Goal: Task Accomplishment & Management: Manage account settings

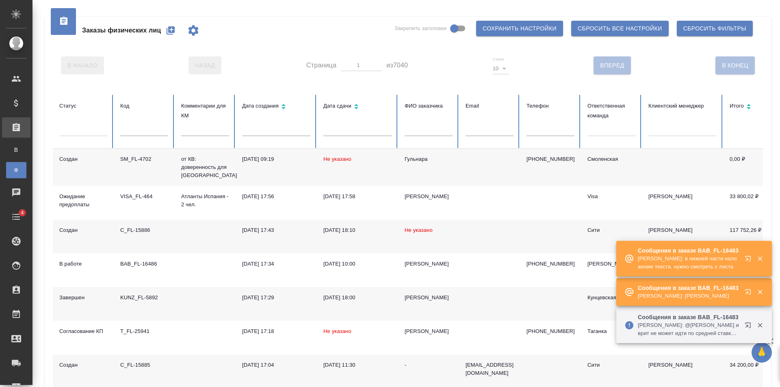
drag, startPoint x: 0, startPoint y: 0, endPoint x: 541, endPoint y: 124, distance: 554.7
click at [541, 124] on th "Телефон" at bounding box center [550, 122] width 61 height 54
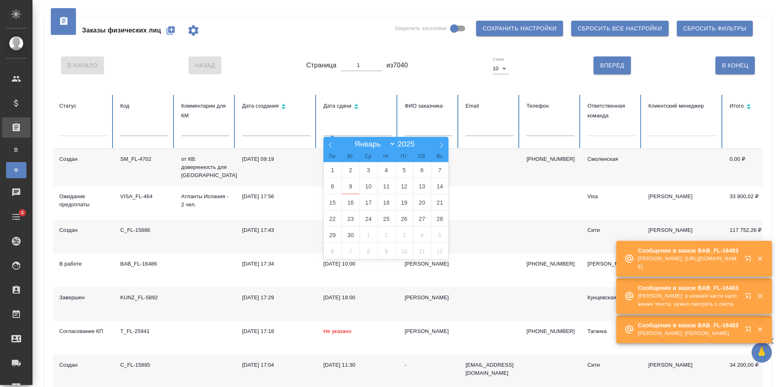
drag, startPoint x: 363, startPoint y: 128, endPoint x: 448, endPoint y: 127, distance: 85.0
click at [391, 129] on input "text" at bounding box center [358, 130] width 68 height 11
click at [448, 127] on input "text" at bounding box center [429, 130] width 48 height 11
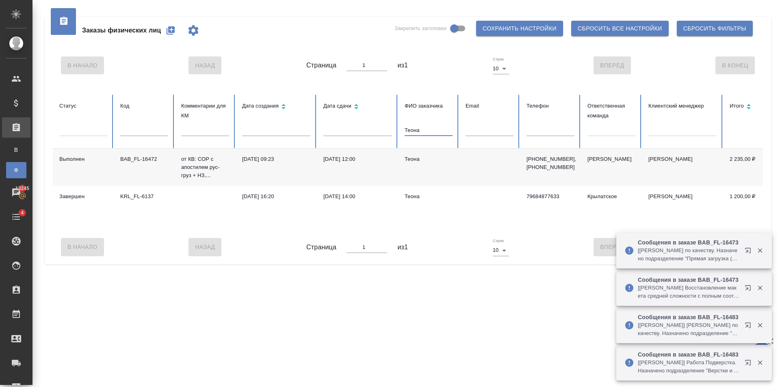
type input "Теона"
click at [395, 165] on td "[DATE] 12:00" at bounding box center [357, 167] width 81 height 37
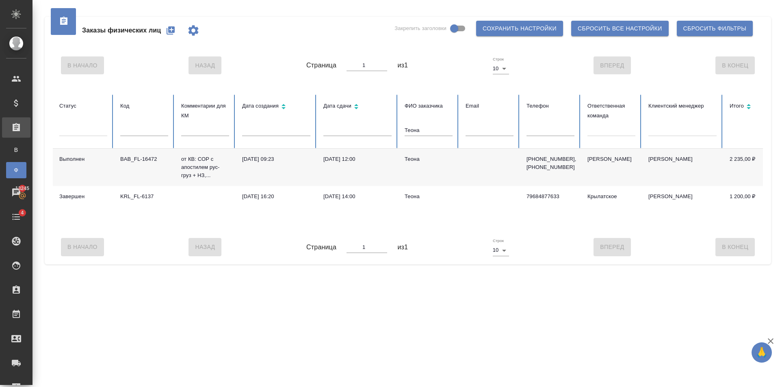
click at [337, 125] on tr "Статус Код Комментарии для КМ Дата создания Дата сдачи ФИО заказчика Теона Emai…" at bounding box center [510, 122] width 915 height 54
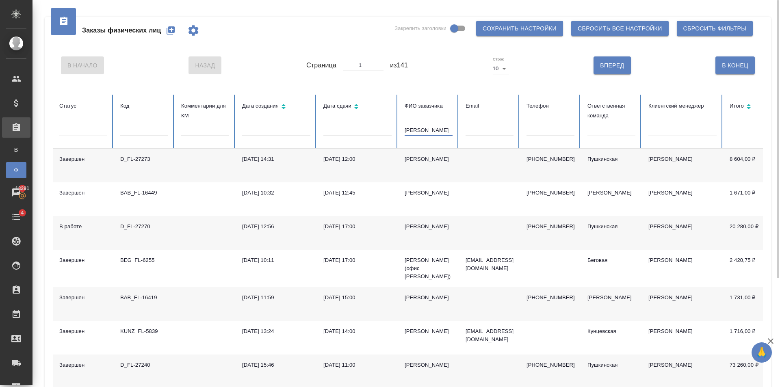
scroll to position [151, 0]
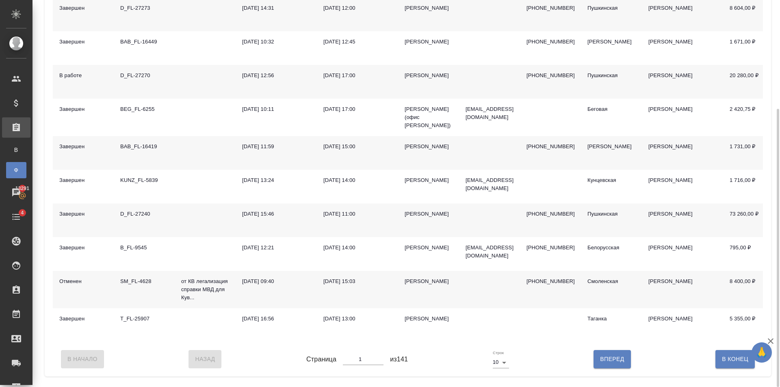
type input "Ирина"
click at [604, 360] on button "Вперед" at bounding box center [612, 359] width 37 height 18
type input "2"
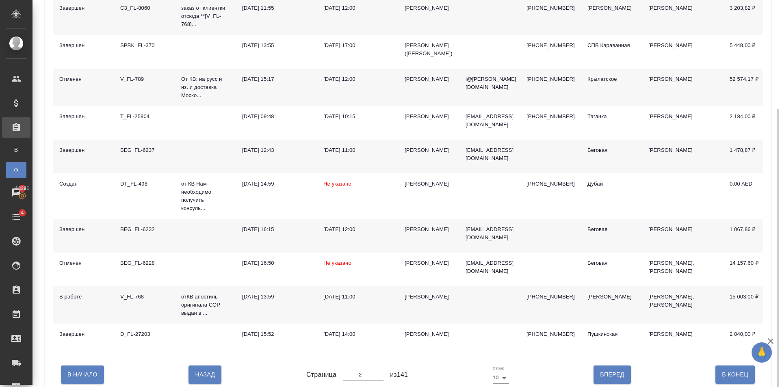
click at [530, 297] on p "+79167967063" at bounding box center [551, 297] width 48 height 8
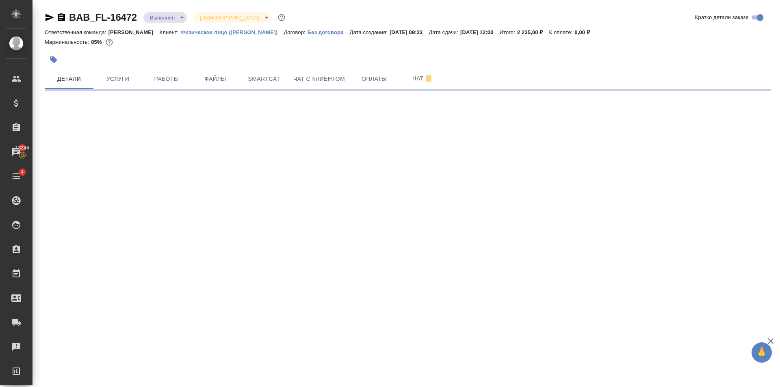
select select "RU"
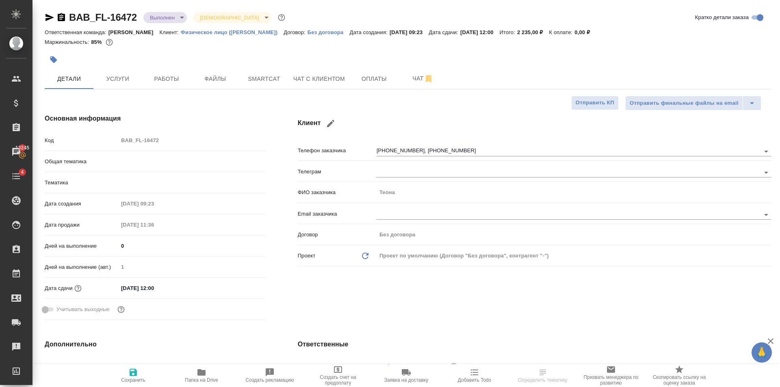
type textarea "x"
type input "[PERSON_NAME]"
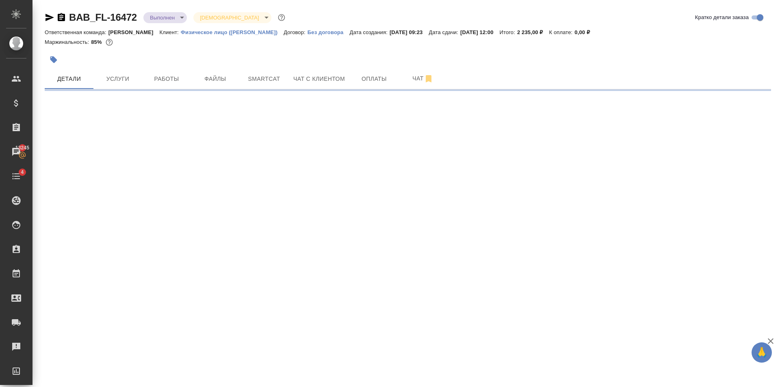
select select "RU"
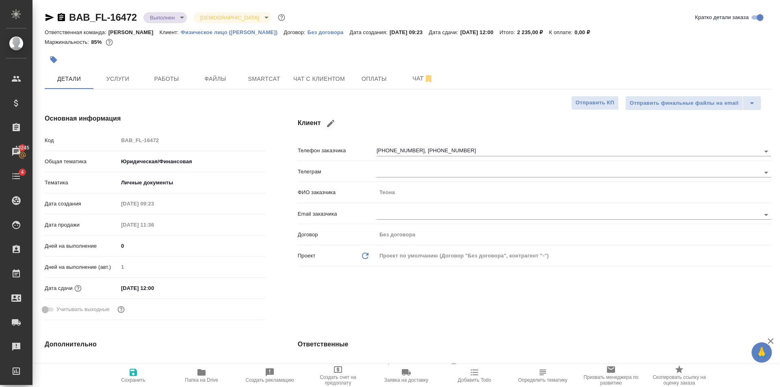
type textarea "x"
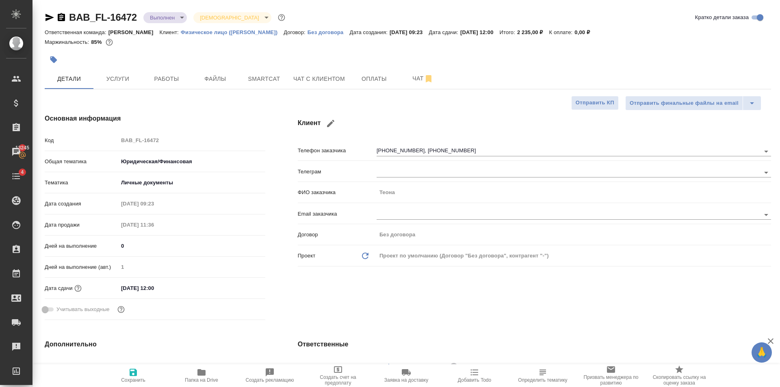
type textarea "x"
click at [206, 373] on icon "button" at bounding box center [202, 372] width 8 height 7
type textarea "x"
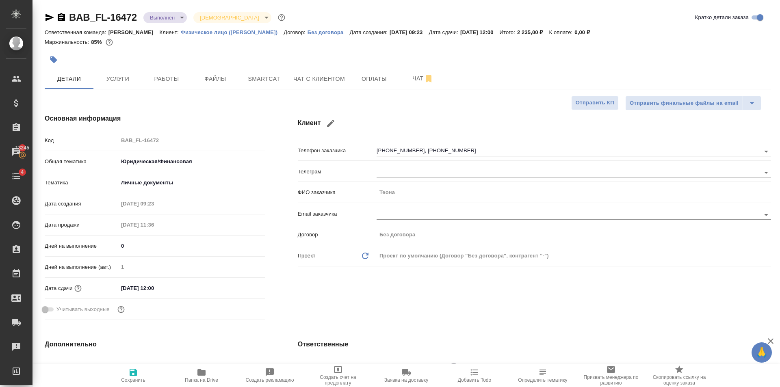
type textarea "x"
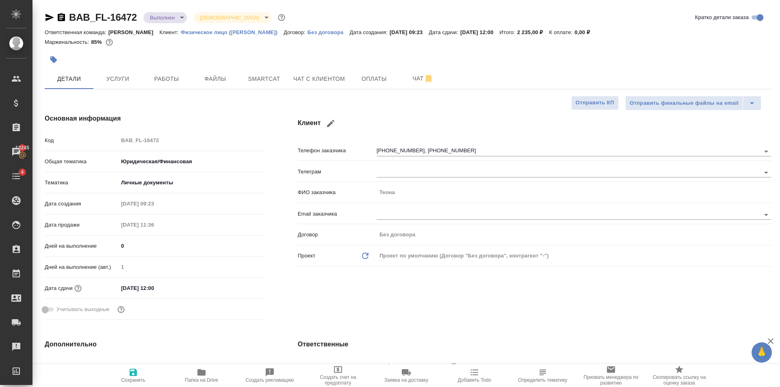
type textarea "x"
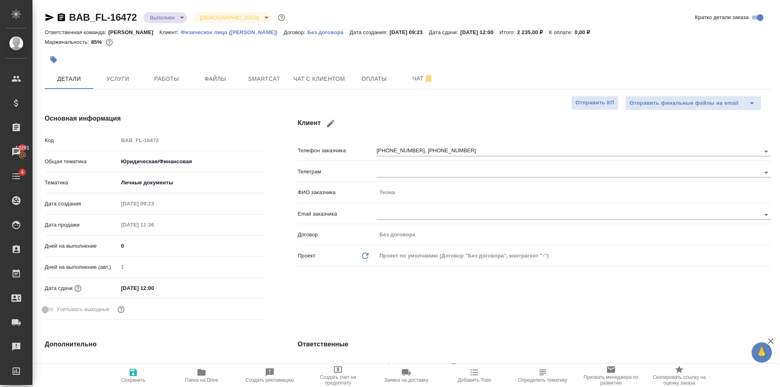
type textarea "x"
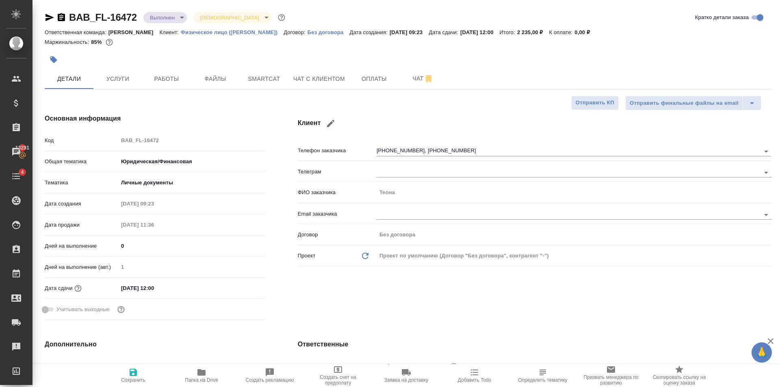
click at [171, 65] on div at bounding box center [287, 60] width 485 height 18
click at [174, 84] on span "Работы" at bounding box center [166, 79] width 39 height 10
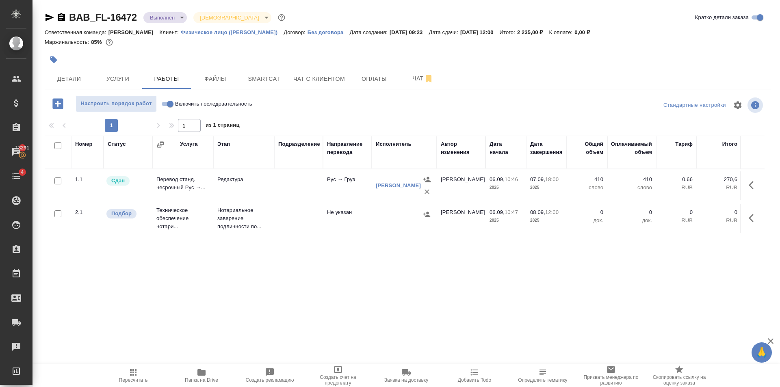
click at [272, 217] on td "Нотариальное заверение подлинности по..." at bounding box center [243, 218] width 61 height 33
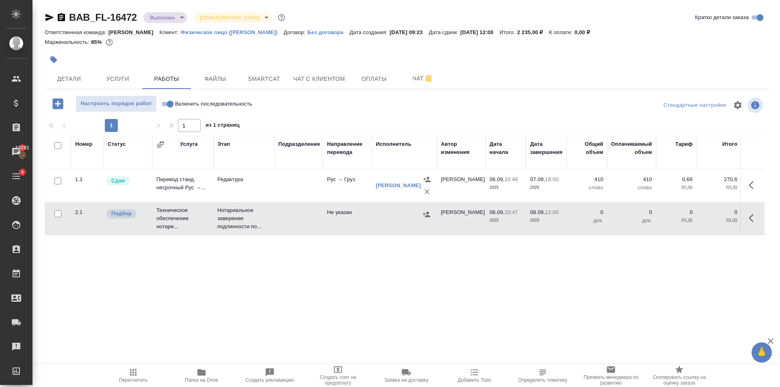
click at [272, 217] on td "Нотариальное заверение подлинности по..." at bounding box center [243, 218] width 61 height 33
click at [128, 380] on span "Пересчитать" at bounding box center [133, 381] width 29 height 6
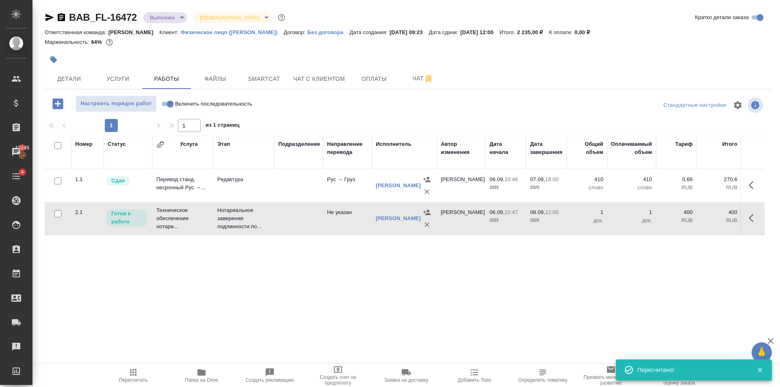
click at [184, 22] on body "🙏 .cls-1 fill:#fff; AWATERA Golubev Dmitry Клиенты Спецификации Заказы 13245 Ча…" at bounding box center [390, 193] width 780 height 387
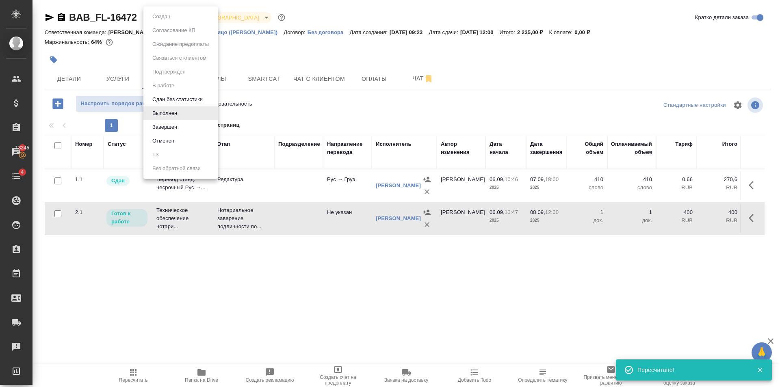
click at [185, 126] on li "Завершен" at bounding box center [180, 127] width 74 height 14
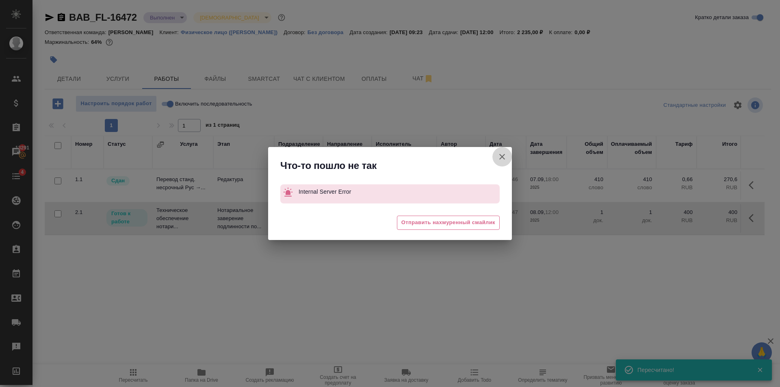
click at [509, 160] on button "Группировать работы по услугам" at bounding box center [503, 157] width 20 height 20
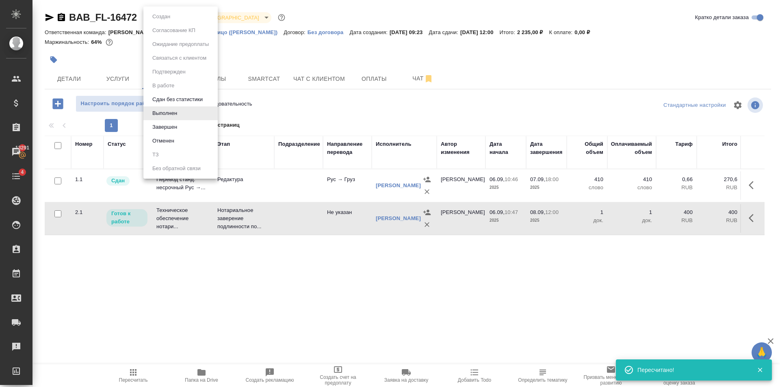
click at [170, 21] on body "🙏 .cls-1 fill:#fff; AWATERA Golubev Dmitry Клиенты Спецификации Заказы 13291 Ча…" at bounding box center [390, 193] width 780 height 387
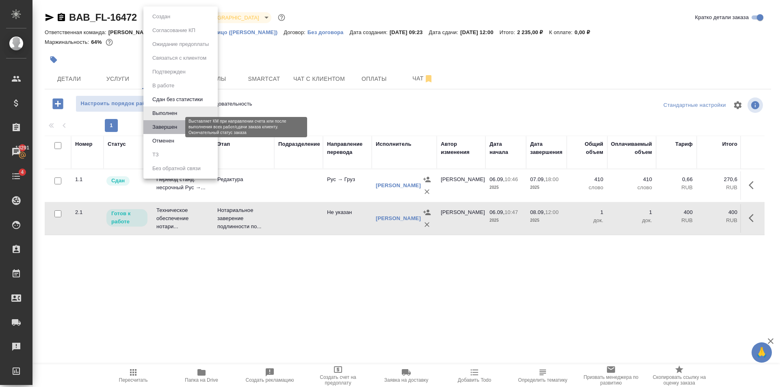
click at [171, 124] on button "Завершен" at bounding box center [165, 127] width 30 height 9
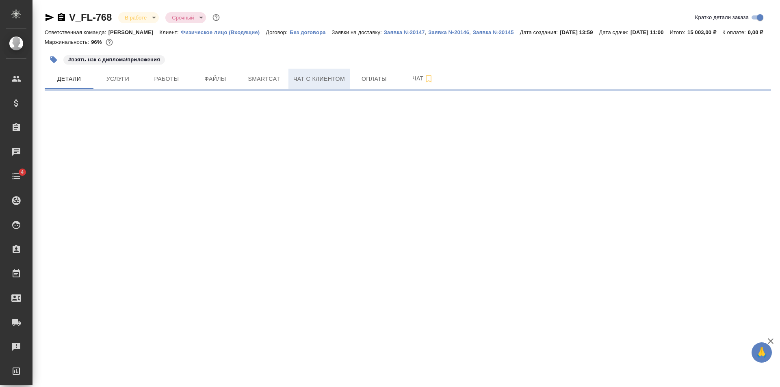
click at [332, 84] on span "Чат с клиентом" at bounding box center [319, 79] width 52 height 10
select select "RU"
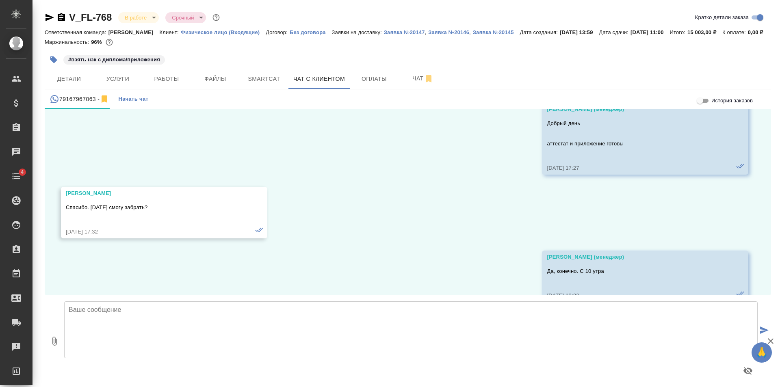
scroll to position [3993, 0]
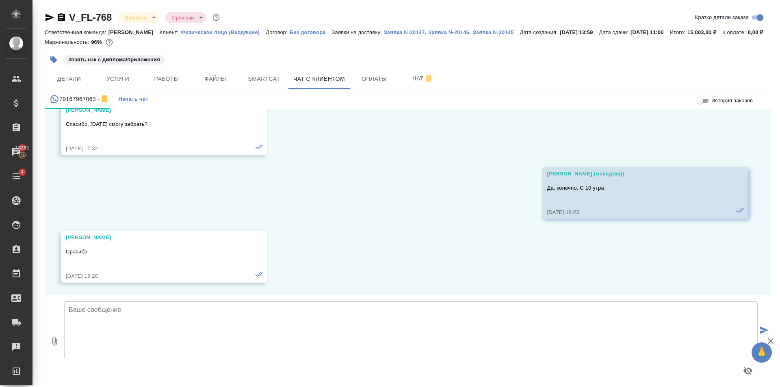
click at [279, 336] on textarea at bounding box center [411, 330] width 694 height 57
type textarea "Ирина, доброе утро Получили вчера апостиль, оформили доперевод свидетельства о …"
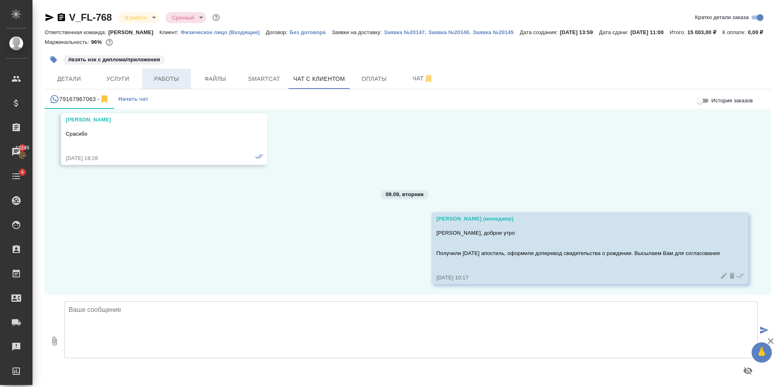
scroll to position [4113, 0]
click at [178, 84] on span "Работы" at bounding box center [166, 79] width 39 height 10
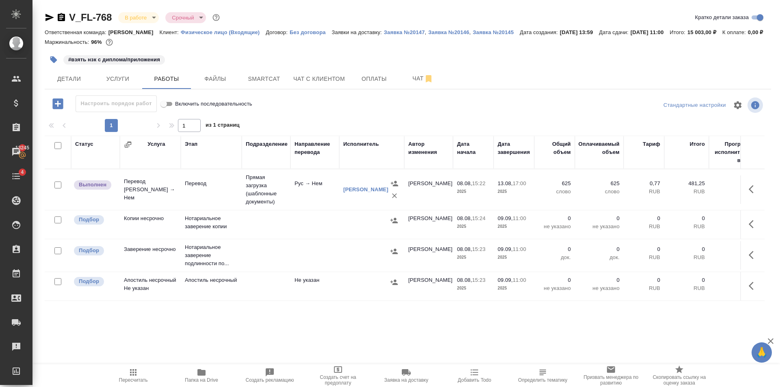
click at [214, 374] on span "Папка на Drive" at bounding box center [201, 375] width 59 height 15
click at [316, 84] on span "Чат с клиентом" at bounding box center [319, 79] width 52 height 10
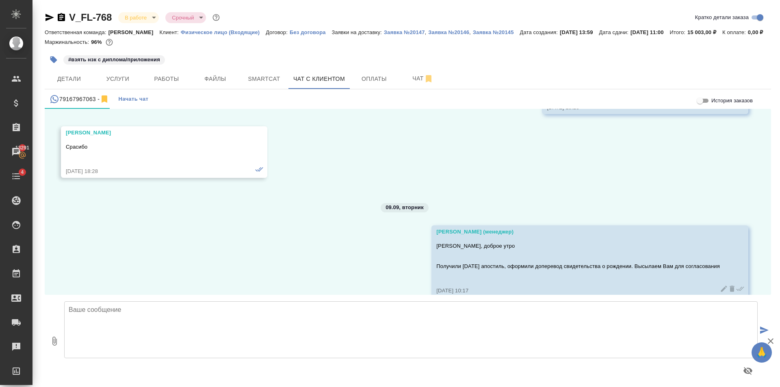
scroll to position [4113, 0]
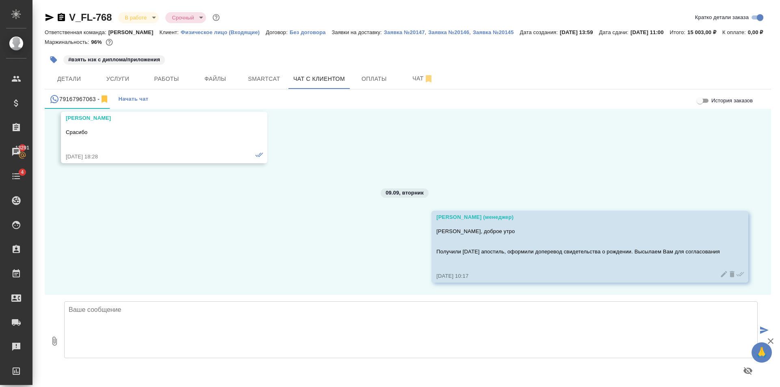
click at [57, 346] on icon "button" at bounding box center [55, 342] width 10 height 10
type input "C:\fakepath\doc02570520250908165444_DE_.doc"
drag, startPoint x: 757, startPoint y: 338, endPoint x: 752, endPoint y: 331, distance: 8.7
click at [761, 334] on icon "submit" at bounding box center [765, 330] width 9 height 7
click at [154, 84] on span "Работы" at bounding box center [166, 79] width 39 height 10
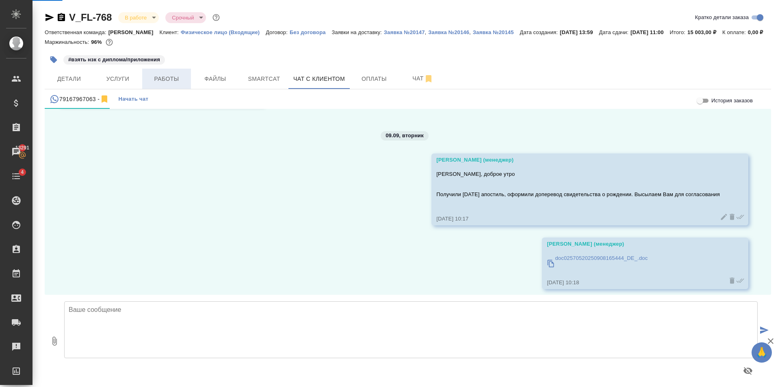
scroll to position [4177, 0]
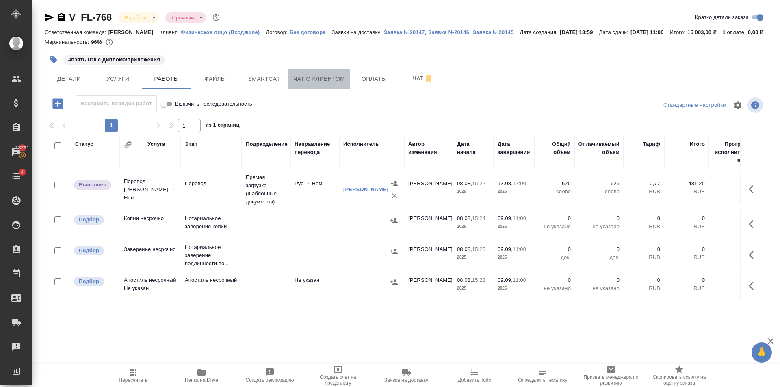
click at [317, 84] on span "Чат с клиентом" at bounding box center [319, 79] width 52 height 10
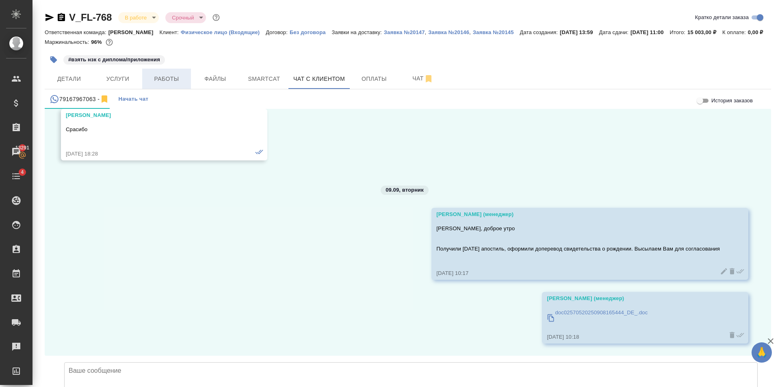
scroll to position [4177, 0]
click at [178, 84] on span "Работы" at bounding box center [166, 79] width 39 height 10
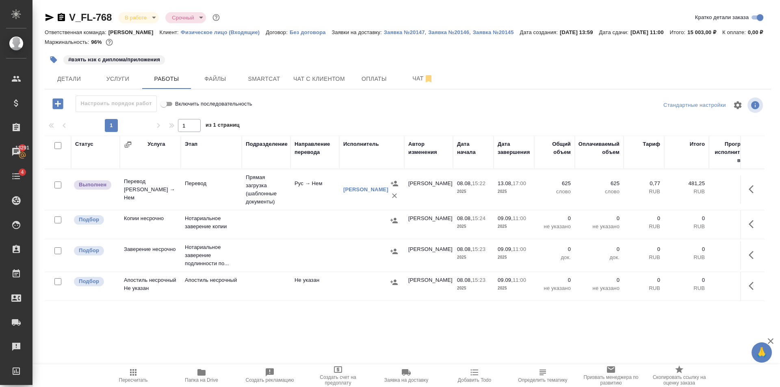
click at [281, 208] on td "Прямая загрузка (шаблонные документы)" at bounding box center [266, 190] width 49 height 41
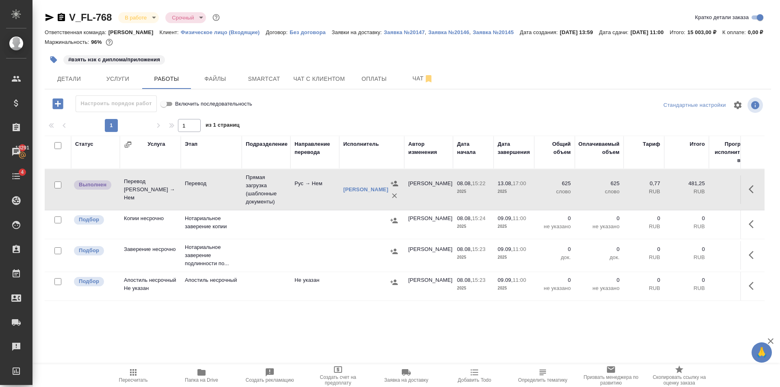
drag, startPoint x: 134, startPoint y: 370, endPoint x: 285, endPoint y: 223, distance: 211.0
click at [134, 369] on icon "button" at bounding box center [133, 372] width 7 height 7
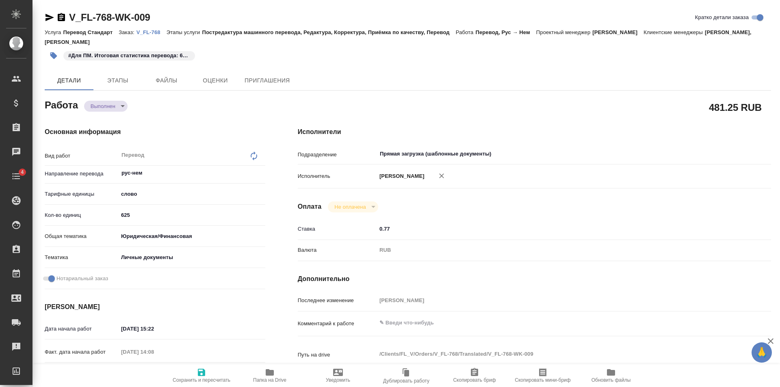
type textarea "x"
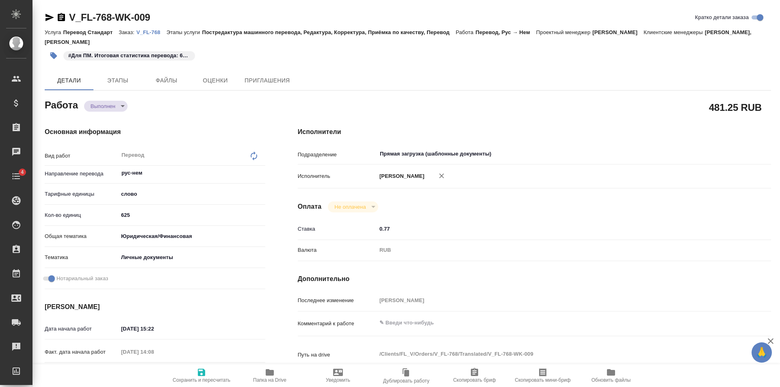
type textarea "x"
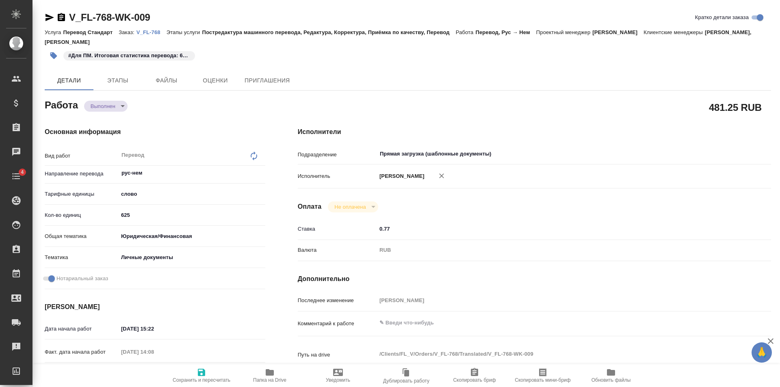
click at [126, 215] on input "625" at bounding box center [191, 215] width 147 height 12
type textarea "x"
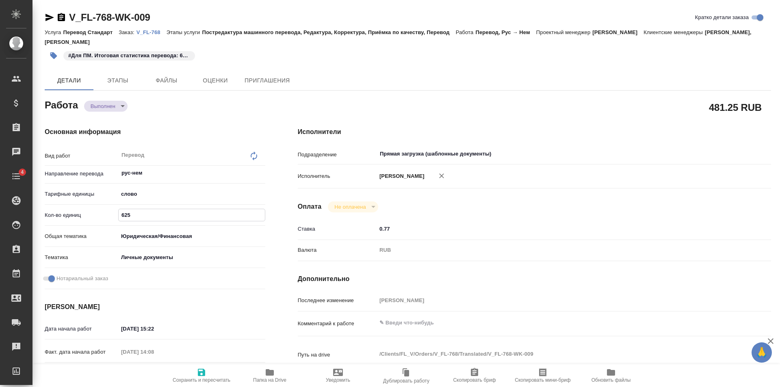
type textarea "x"
type input "25"
type textarea "x"
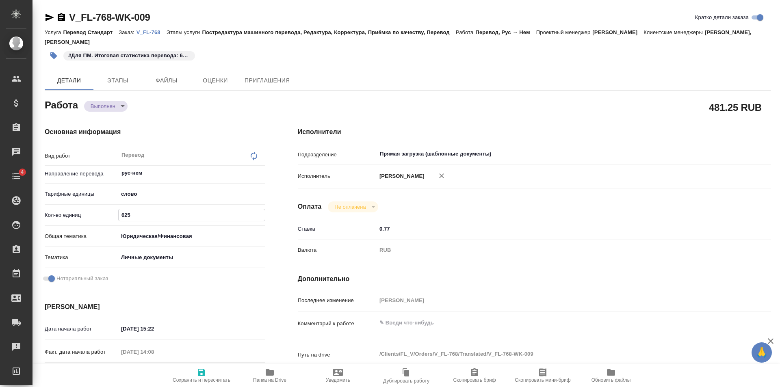
type textarea "x"
type input "725"
type textarea "x"
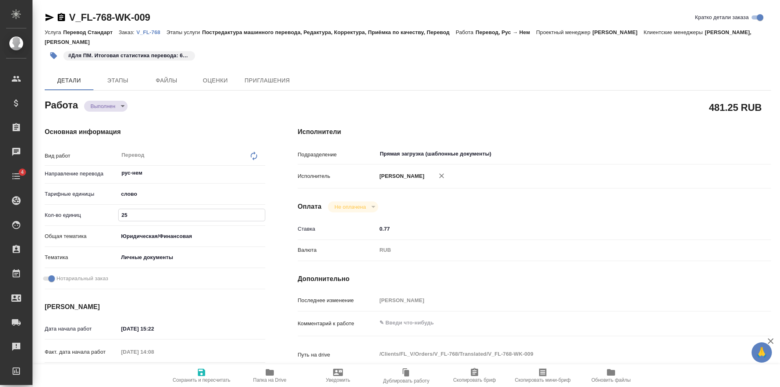
type textarea "x"
type input "25"
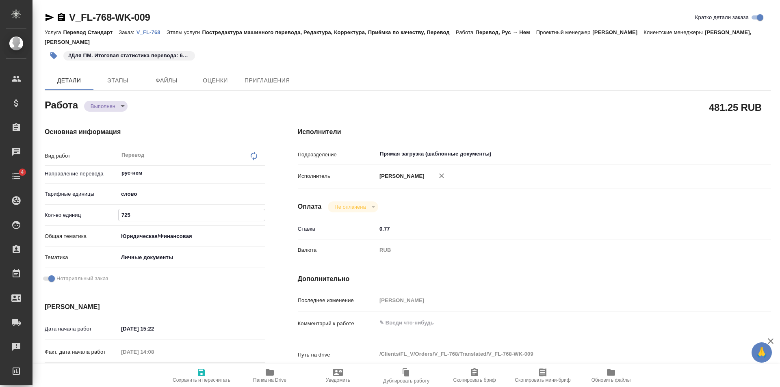
type textarea "x"
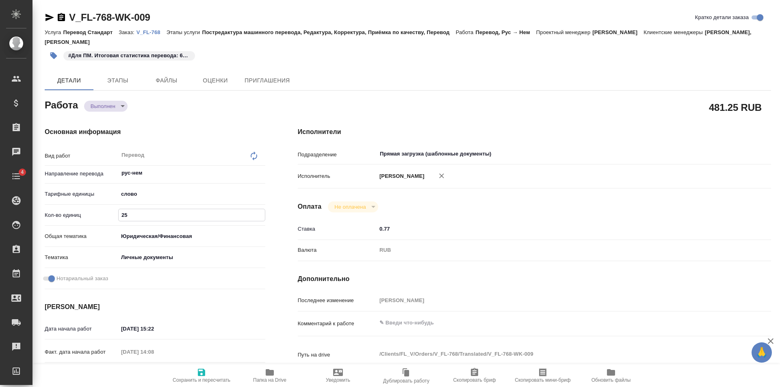
type input "825"
type textarea "x"
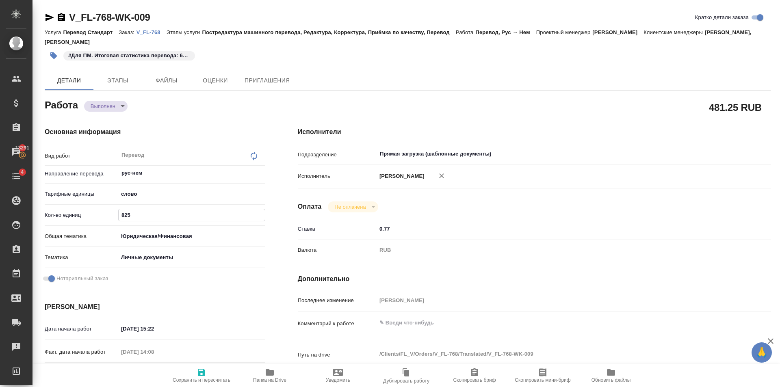
type input "825"
drag, startPoint x: 203, startPoint y: 376, endPoint x: 220, endPoint y: 349, distance: 32.0
click at [203, 376] on icon "button" at bounding box center [201, 372] width 7 height 7
type textarea "x"
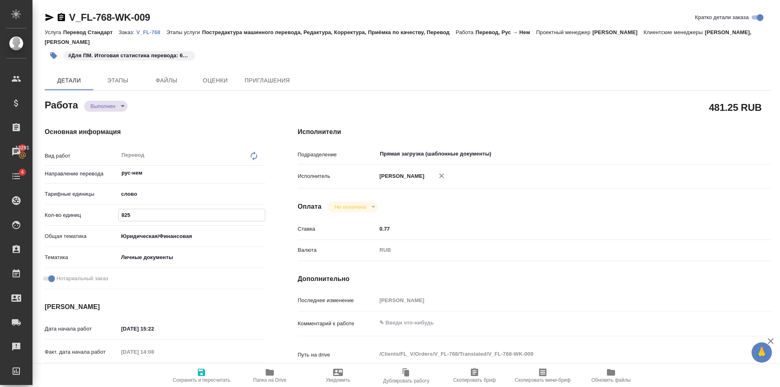
type textarea "x"
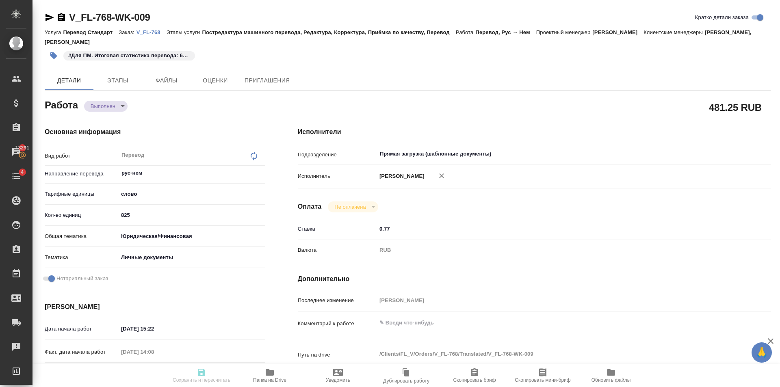
type textarea "x"
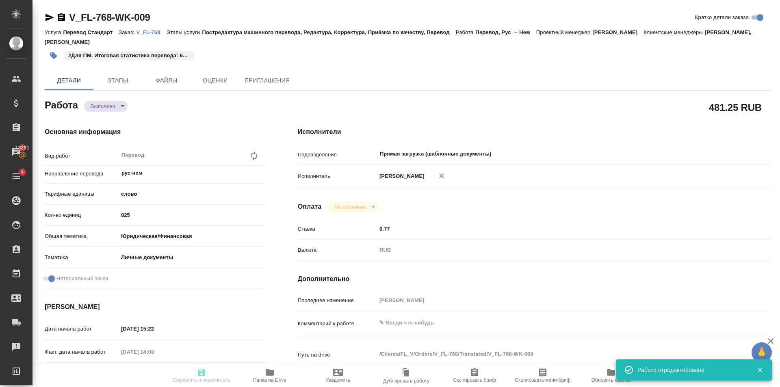
type input "completed"
type textarea "Перевод"
type textarea "x"
type input "рус-нем"
type input "5a8b1489cc6b4906c91bfd90"
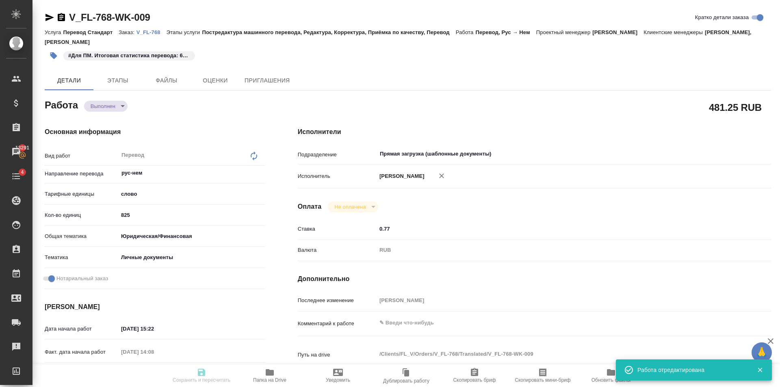
type input "825"
type input "yr-fn"
type input "5a8b8b956a9677013d343cfe"
checkbox input "true"
type input "08.08.2025 15:22"
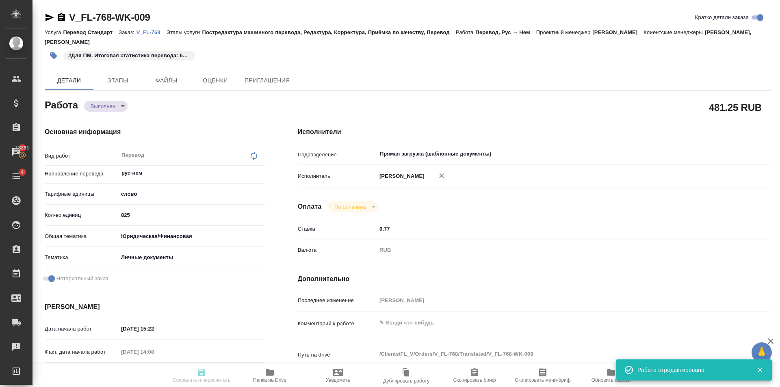
type input "11.08.2025 14:08"
type input "13.08.2025 17:00"
type input "13.08.2025 14:59"
type input "09.09.2025 11:00"
type input "Прямая загрузка (шаблонные документы)"
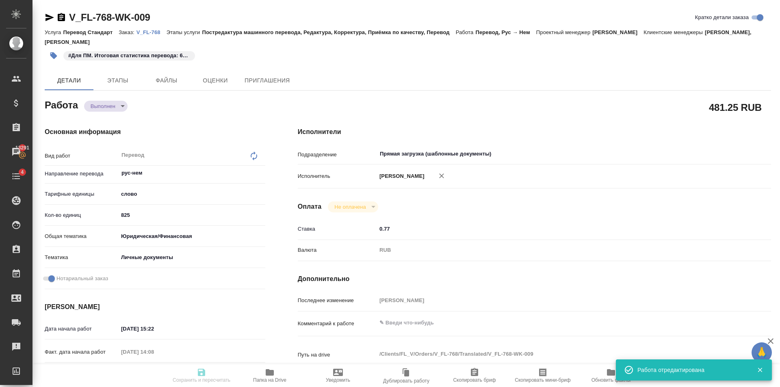
type input "notPayed"
type input "0.77"
type input "RUB"
type input "[PERSON_NAME]"
type textarea "x"
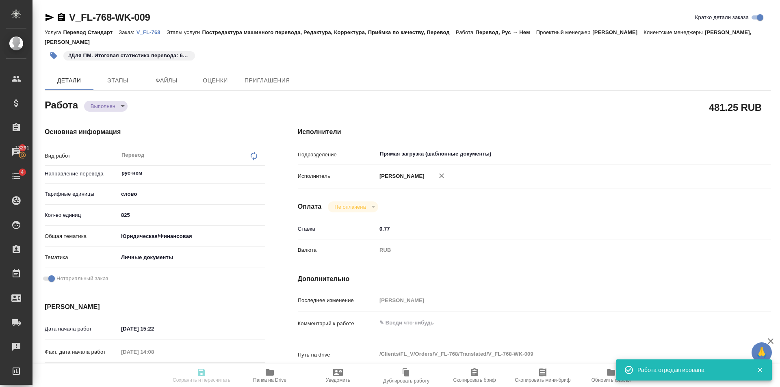
type textarea "/Clients/FL_V/Orders/V_FL-768/Translated/V_FL-768-WK-009"
type textarea "x"
type input "V_FL-768"
type input "Перевод Стандарт"
type input "Постредактура машинного перевода, Редактура, Корректура, Приёмка по качеству, П…"
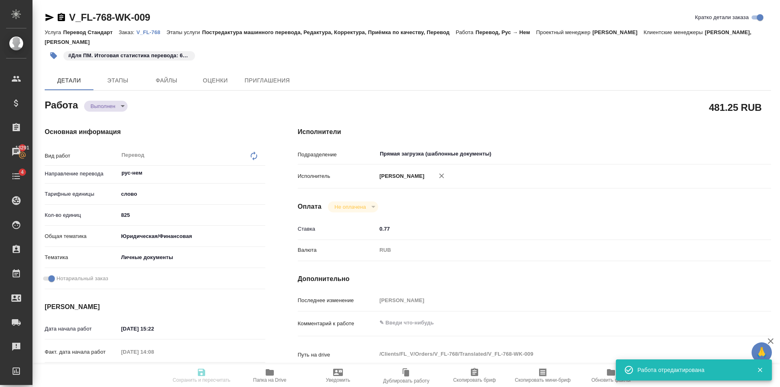
type input "Голубев Дмитрий, Касымов Тимур"
type input "/Clients/FL_V/Orders/V_FL-768"
type textarea "x"
type textarea "апостиль оригинала СОР, выдан в МО + перевод на немецкий язык аттестат с прилож…"
type textarea "x"
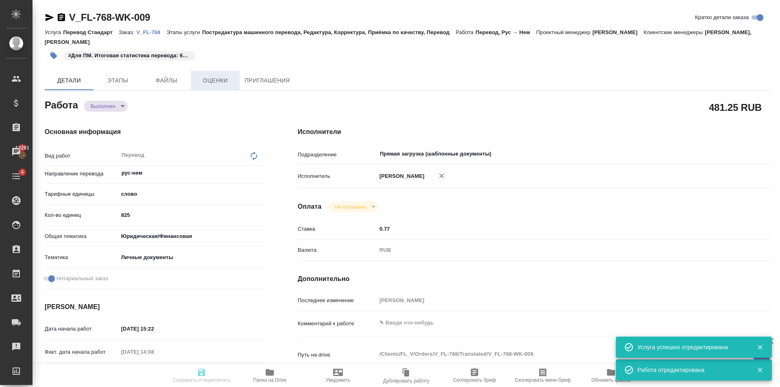
type textarea "x"
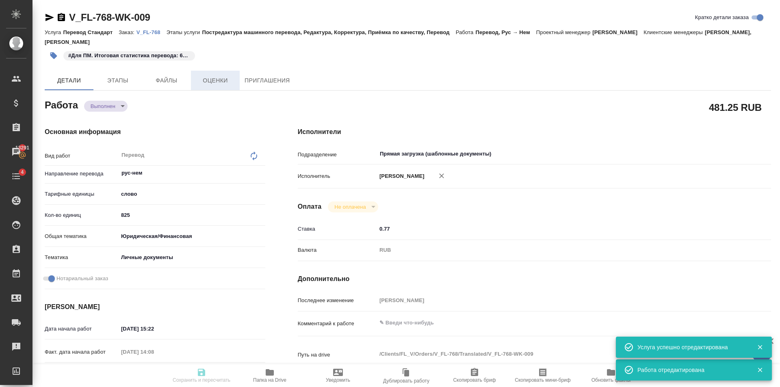
type textarea "x"
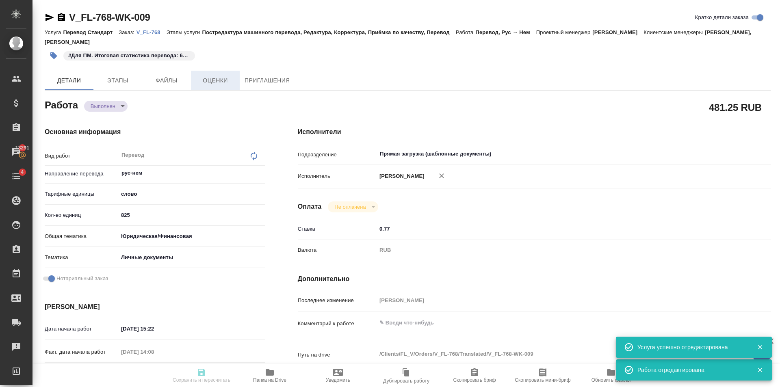
type textarea "x"
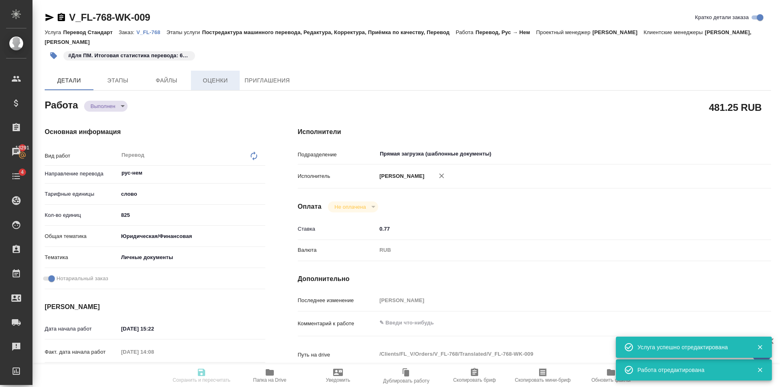
type textarea "x"
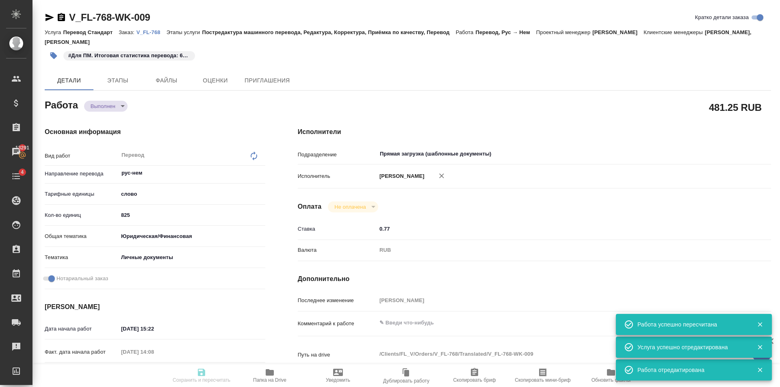
type input "completed"
type textarea "Перевод"
type textarea "x"
type input "рус-нем"
type input "5a8b1489cc6b4906c91bfd90"
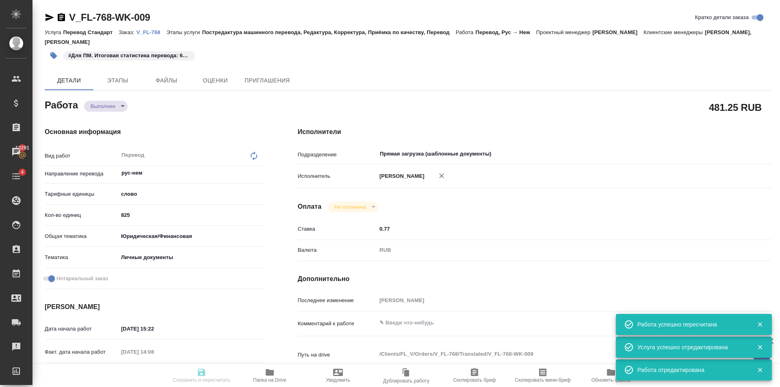
type input "825"
type input "yr-fn"
type input "5a8b8b956a9677013d343cfe"
checkbox input "true"
type input "08.08.2025 15:22"
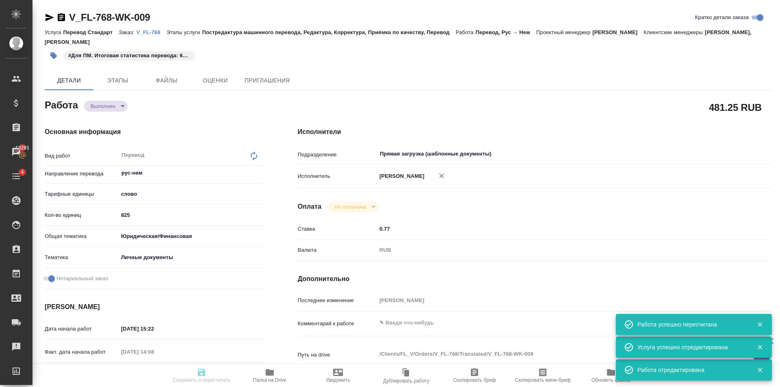
type input "11.08.2025 14:08"
type input "13.08.2025 17:00"
type input "13.08.2025 14:59"
type input "09.09.2025 11:00"
type input "Прямая загрузка (шаблонные документы)"
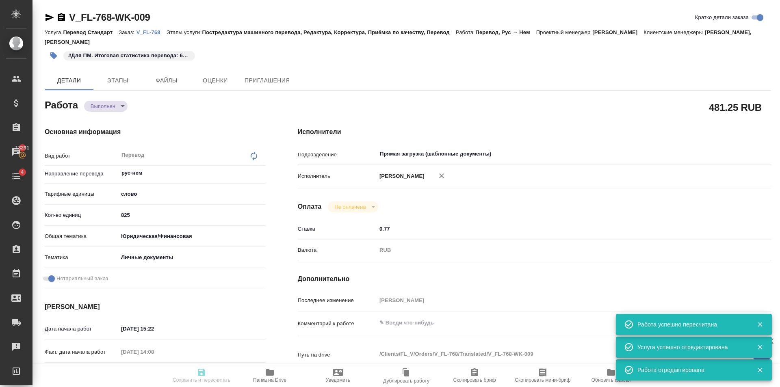
type input "notPayed"
type input "0.77"
type input "RUB"
type input "[PERSON_NAME]"
type textarea "x"
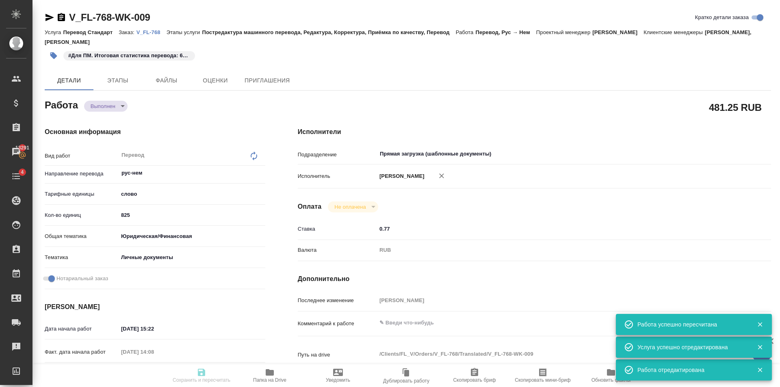
type textarea "/Clients/FL_V/Orders/V_FL-768/Translated/V_FL-768-WK-009"
type textarea "x"
type input "V_FL-768"
type input "Перевод Стандарт"
type input "Постредактура машинного перевода, Редактура, Корректура, Приёмка по качеству, П…"
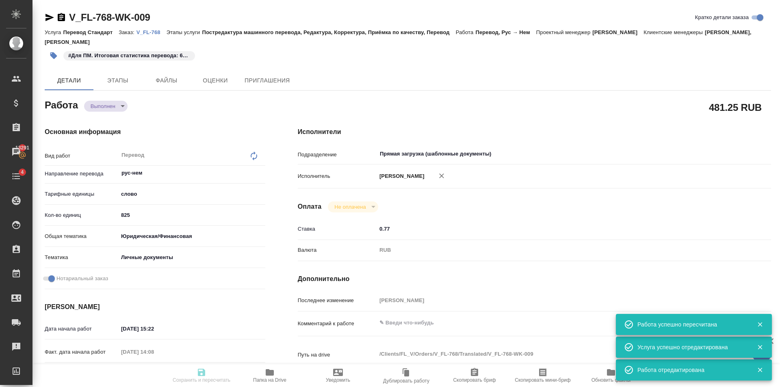
type input "Голубев Дмитрий, Касымов Тимур"
type input "/Clients/FL_V/Orders/V_FL-768"
type textarea "x"
type textarea "апостиль оригинала СОР, выдан в МО + перевод на немецкий язык аттестат с прилож…"
type textarea "x"
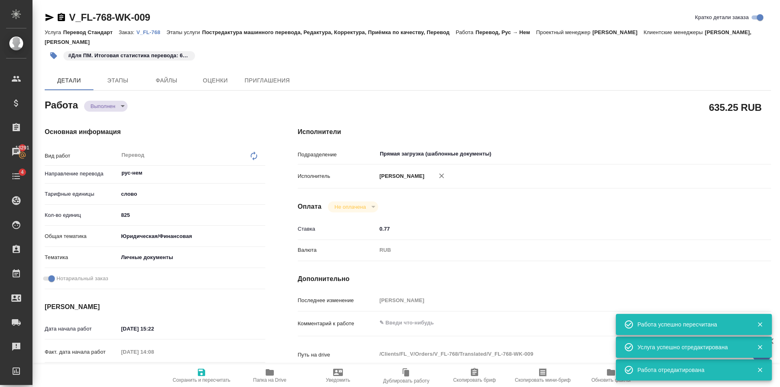
type textarea "x"
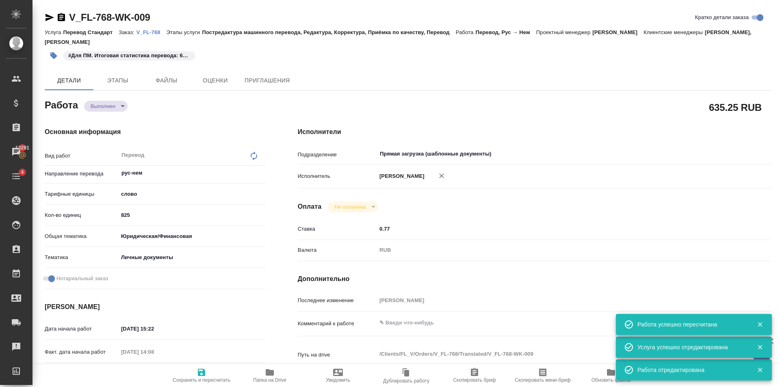
type textarea "x"
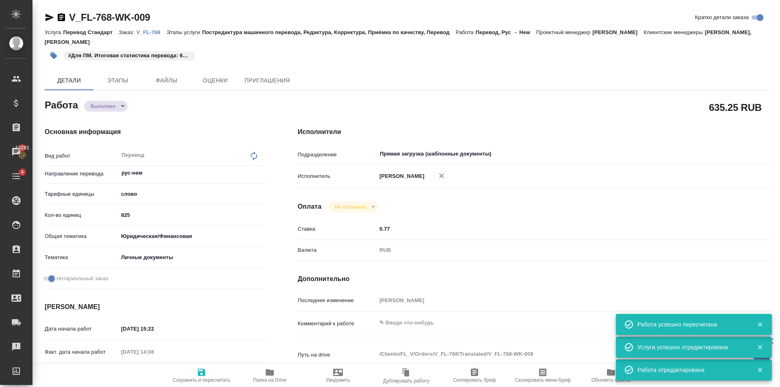
type textarea "x"
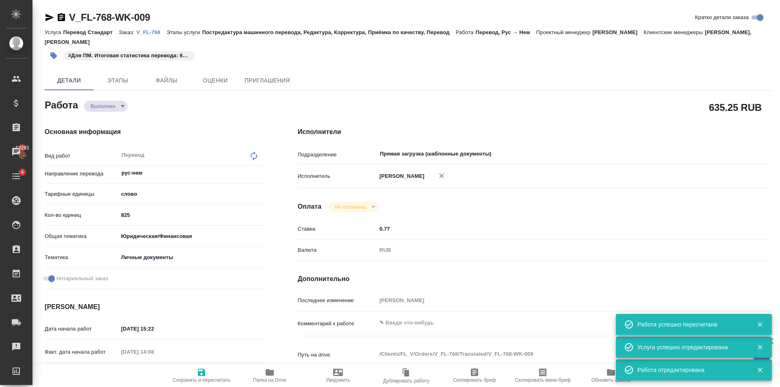
type textarea "x"
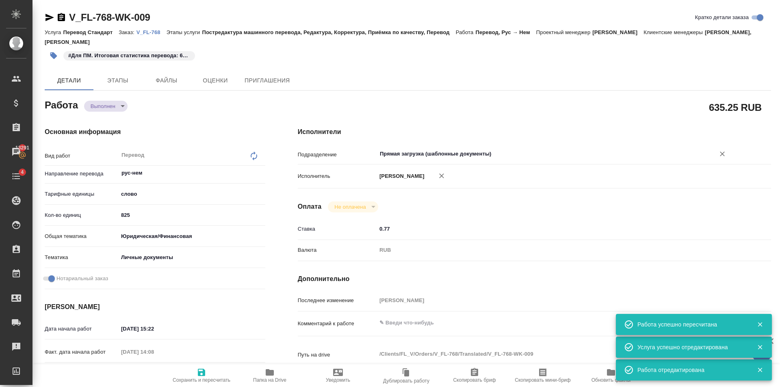
type textarea "x"
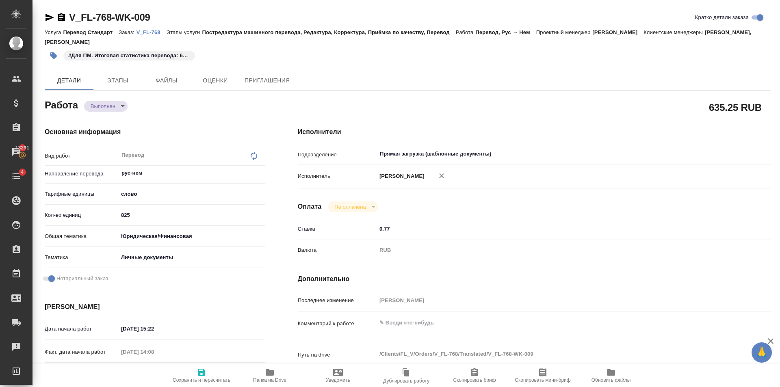
click at [124, 108] on body "🙏 .cls-1 fill:#fff; AWATERA Golubev Dmitry Клиенты Спецификации Заказы 13291 Ча…" at bounding box center [390, 193] width 780 height 387
click at [123, 120] on li "Сдан" at bounding box center [111, 120] width 54 height 14
type textarea "x"
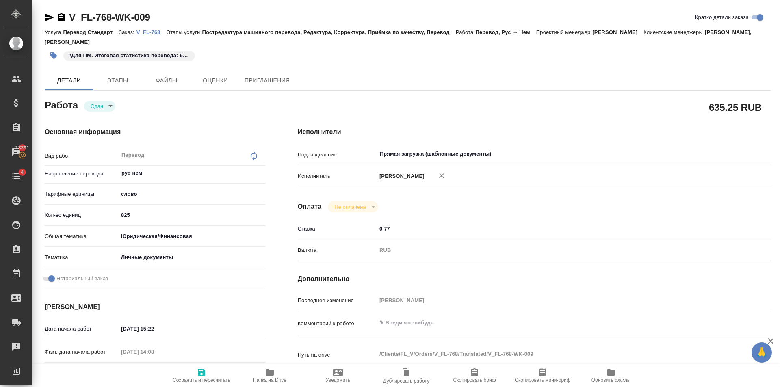
type textarea "x"
click at [202, 373] on icon "button" at bounding box center [202, 373] width 10 height 10
type textarea "x"
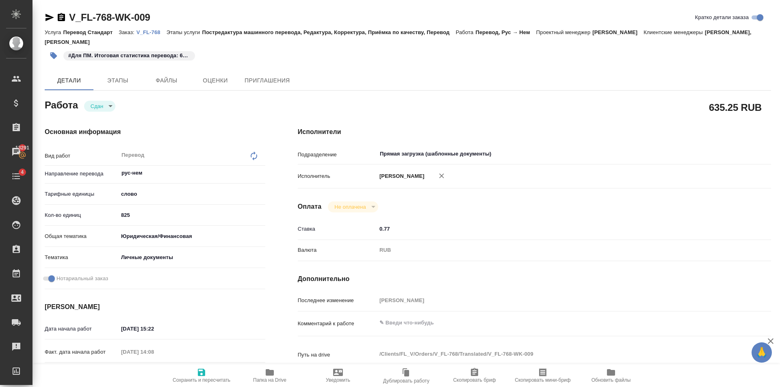
type textarea "x"
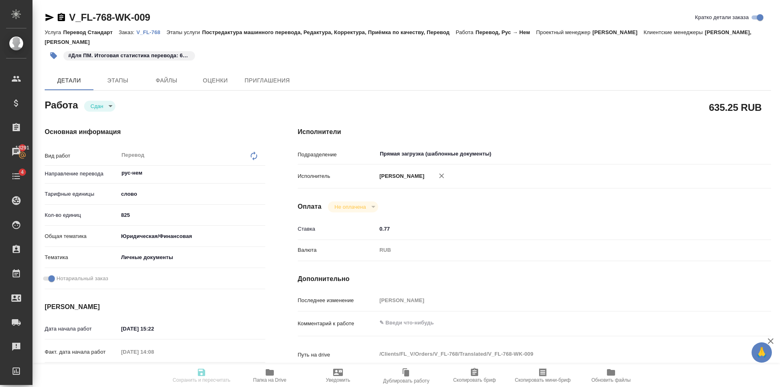
type textarea "x"
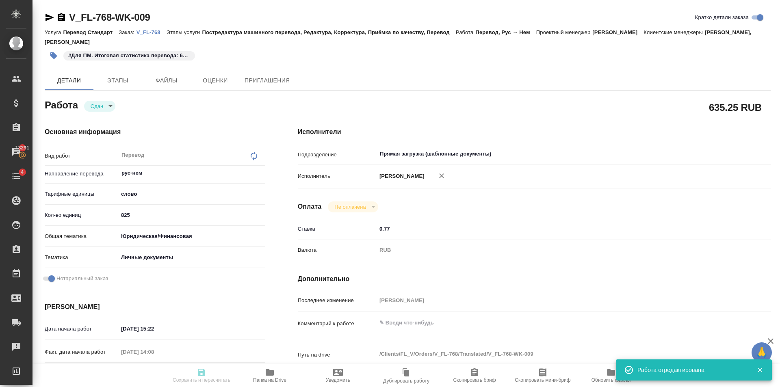
type textarea "x"
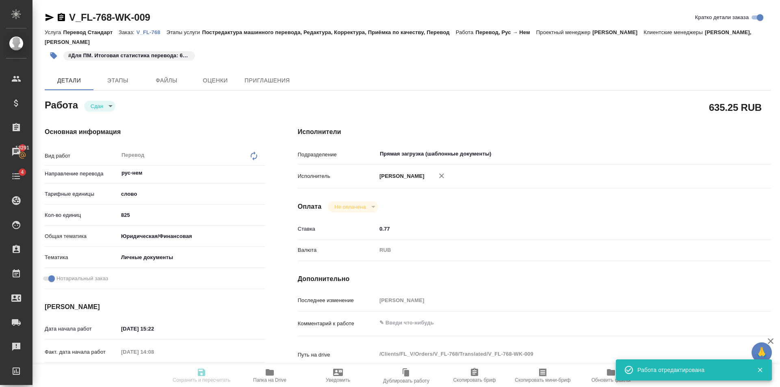
type input "closed"
type textarea "Перевод"
type textarea "x"
type input "рус-нем"
type input "5a8b1489cc6b4906c91bfd90"
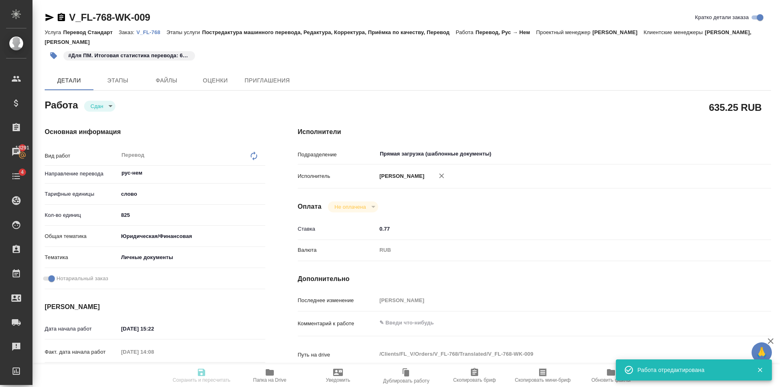
type input "825"
type input "yr-fn"
type input "5a8b8b956a9677013d343cfe"
checkbox input "true"
type input "08.08.2025 15:22"
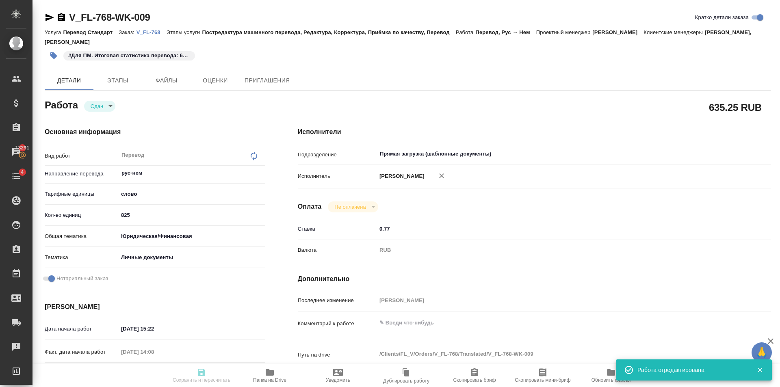
type input "11.08.2025 14:08"
type input "13.08.2025 17:00"
type input "13.08.2025 14:59"
type input "09.09.2025 11:00"
type input "Прямая загрузка (шаблонные документы)"
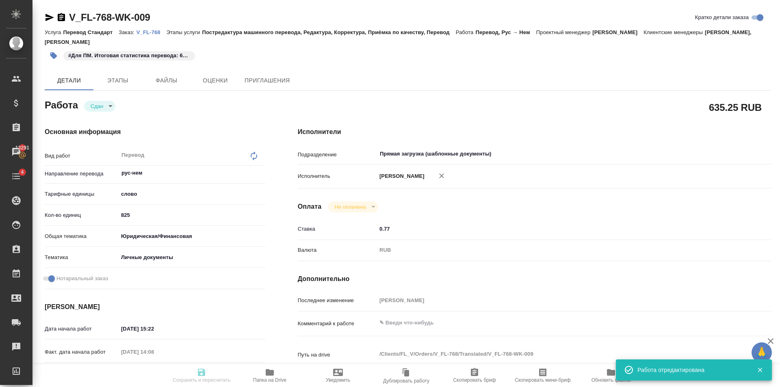
type input "notPayed"
type input "0.77"
type input "RUB"
type input "[PERSON_NAME]"
type textarea "x"
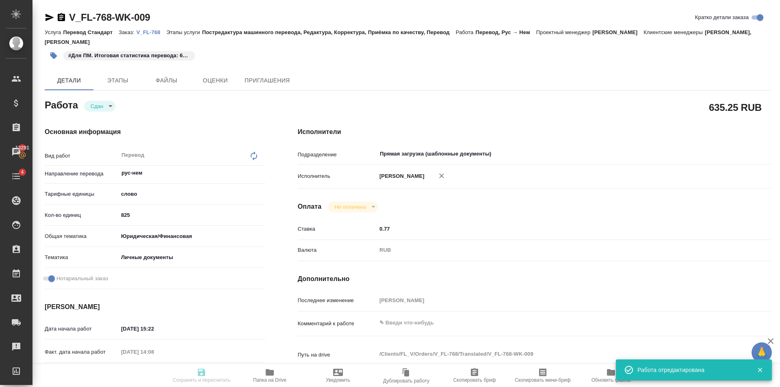
type textarea "/Clients/FL_V/Orders/V_FL-768/Translated/V_FL-768-WK-009"
type textarea "x"
type input "V_FL-768"
type input "Перевод Стандарт"
type input "Постредактура машинного перевода, Редактура, Корректура, Приёмка по качеству, П…"
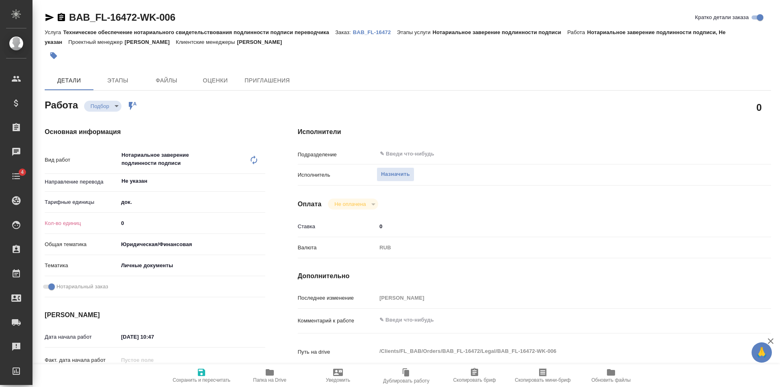
type textarea "x"
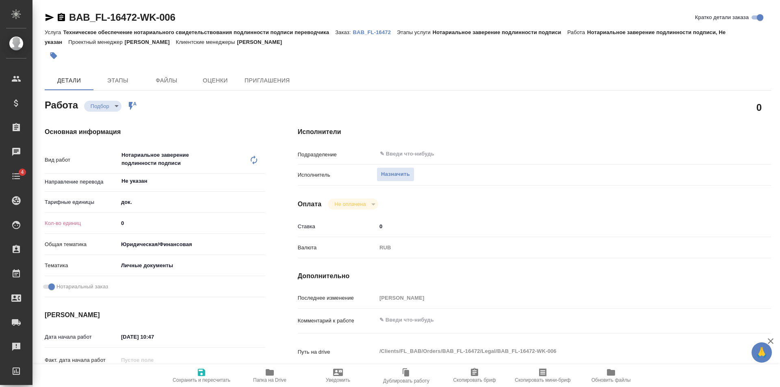
type textarea "x"
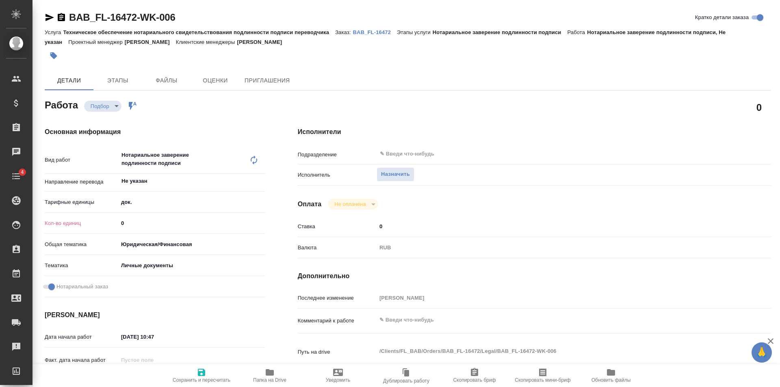
type textarea "x"
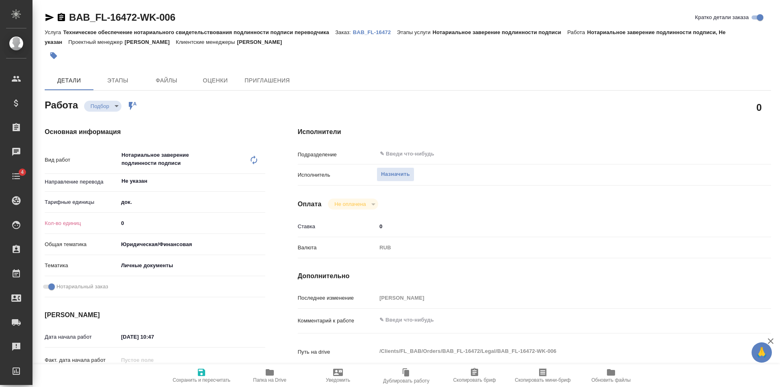
type textarea "x"
type input "1"
type textarea "x"
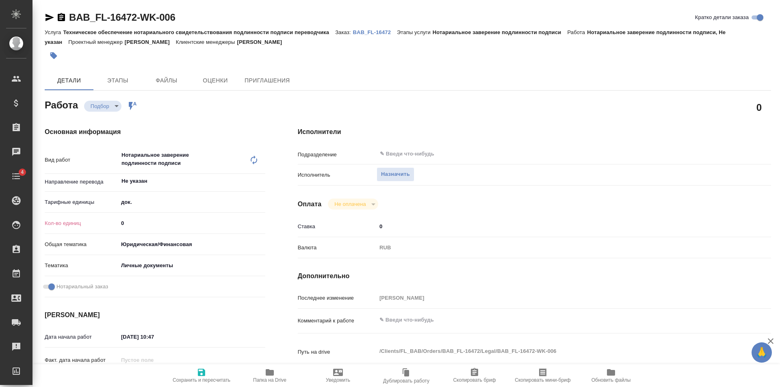
type textarea "x"
type input "1"
click at [259, 222] on input "1" at bounding box center [191, 223] width 147 height 12
type textarea "x"
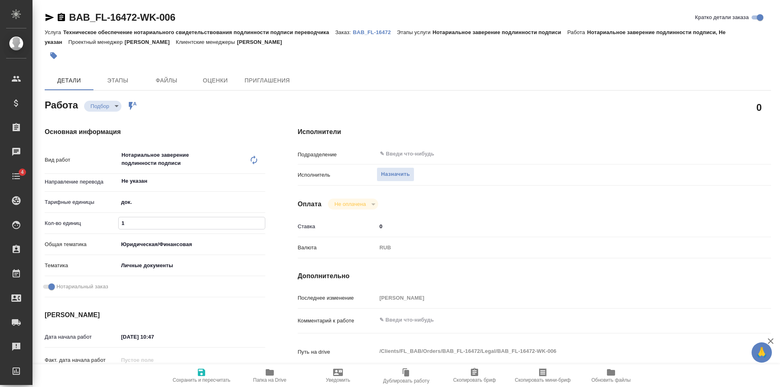
type textarea "x"
drag, startPoint x: 200, startPoint y: 375, endPoint x: 224, endPoint y: 343, distance: 40.1
click at [200, 375] on icon "button" at bounding box center [201, 372] width 7 height 7
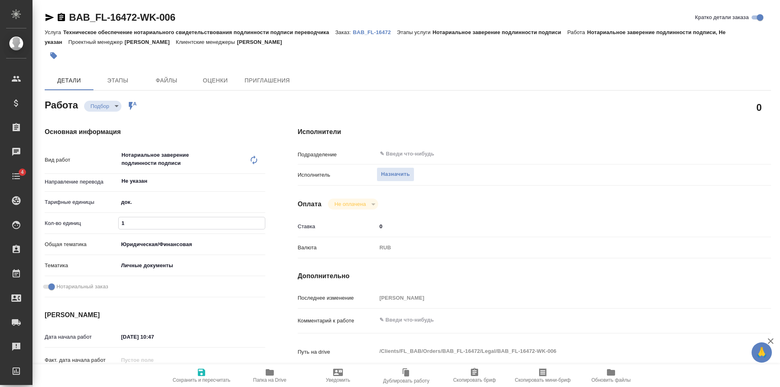
type textarea "x"
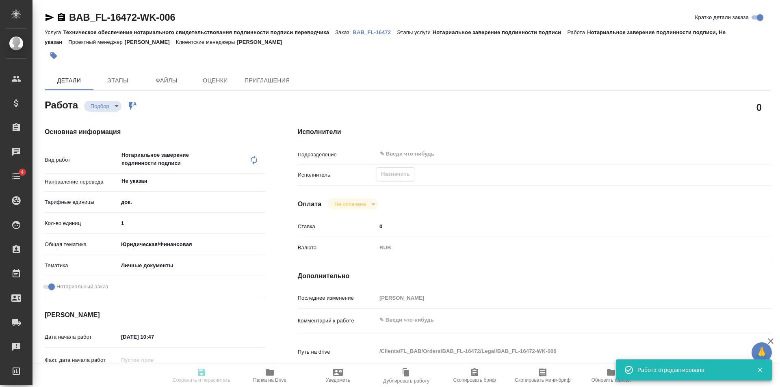
type textarea "x"
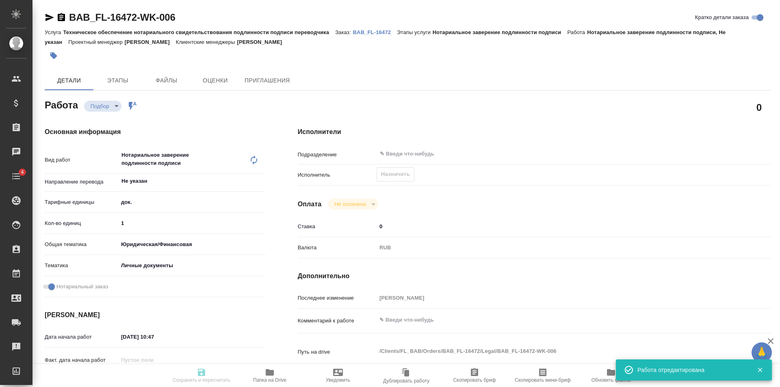
type input "recruiting"
type textarea "Нотариальное заверение подлинности подписи"
type textarea "x"
type input "Не указан"
type input "5a8b1489cc6b4906c91bfd8b"
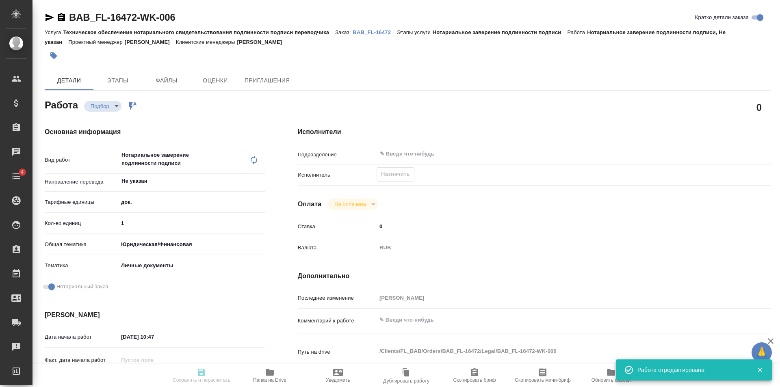
type input "1"
type input "yr-fn"
type input "5a8b8b956a9677013d343cfe"
checkbox input "true"
type input "[DATE] 10:47"
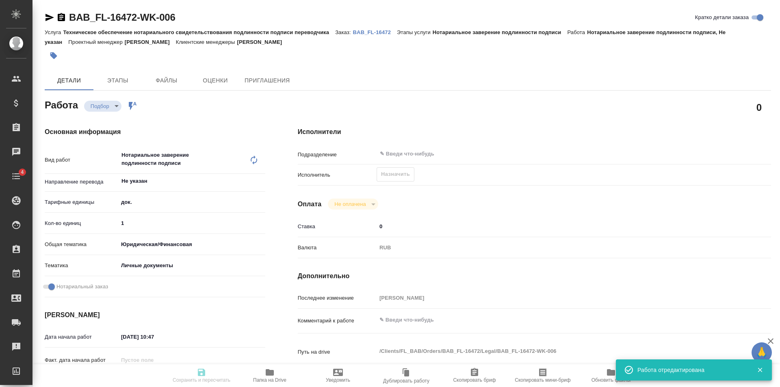
type input "[DATE] 12:00"
type input "notPayed"
type input "0"
type input "RUB"
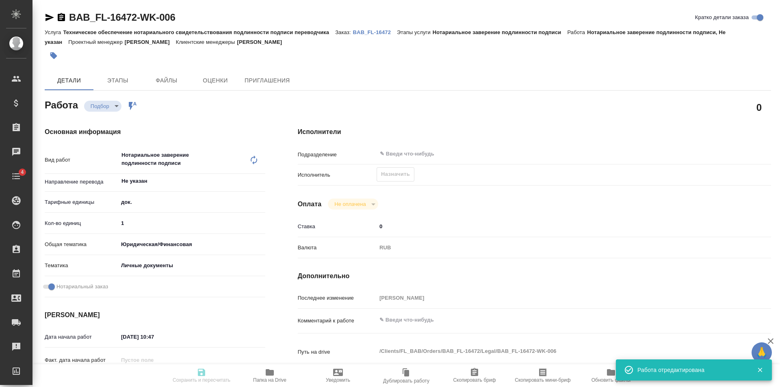
type input "[PERSON_NAME]"
type textarea "x"
type textarea "/Clients/FL_BAB/Orders/BAB_FL-16472/Legal/BAB_FL-16472-WK-006"
type textarea "x"
type input "BAB_FL-16472"
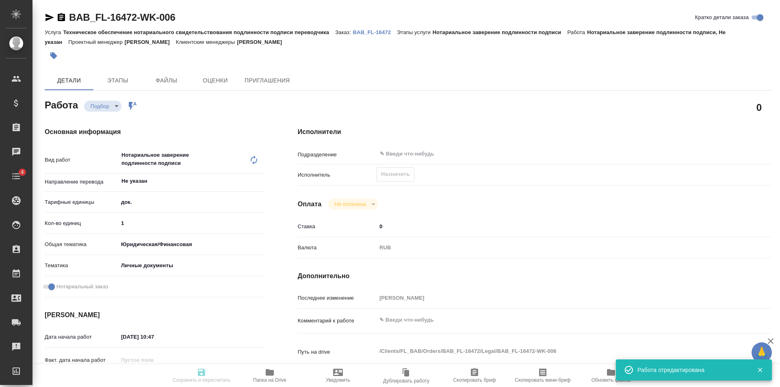
type input "Техническое обеспечение нотариального свидетельствования подлинности подписи пе…"
type input "Нотариальное заверение подлинности подписи"
type input "[PERSON_NAME]"
type input "/Clients/FL_BAB/Orders/BAB_FL-16472"
type textarea "x"
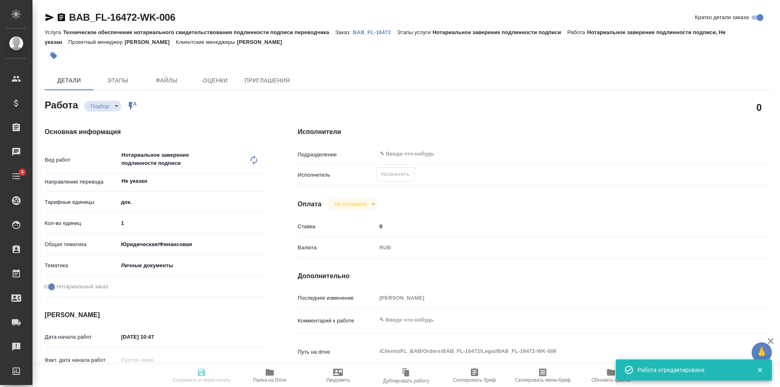
type textarea "x"
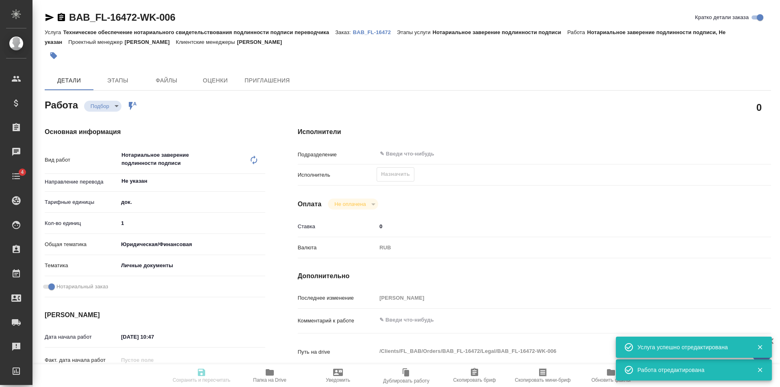
type textarea "x"
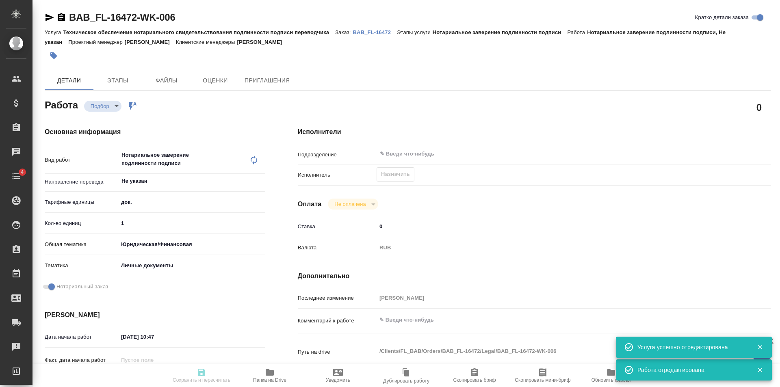
type textarea "x"
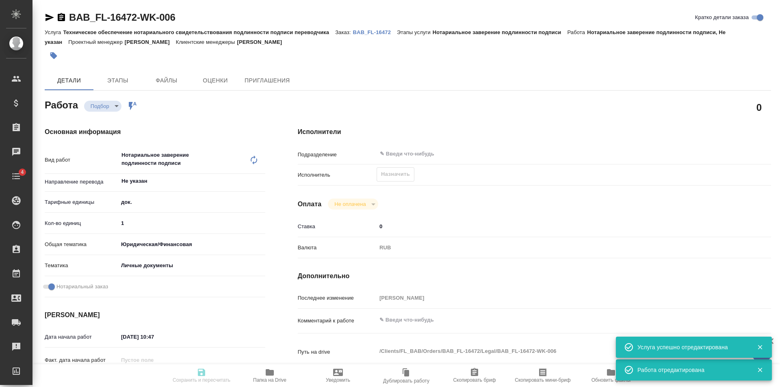
type textarea "x"
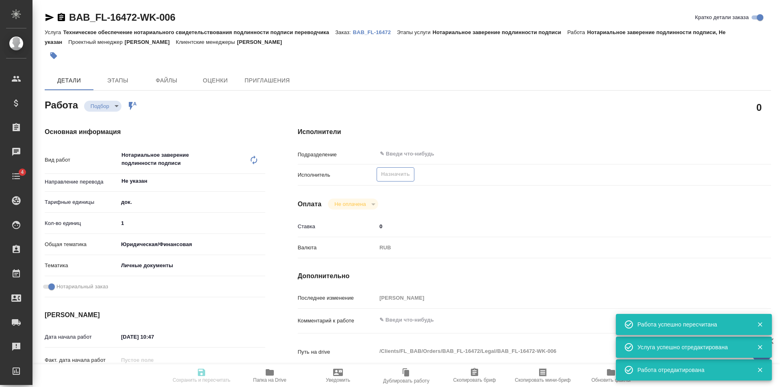
type input "recruiting"
type textarea "Нотариальное заверение подлинности подписи"
type textarea "x"
type input "Не указан"
type input "5a8b1489cc6b4906c91bfd8b"
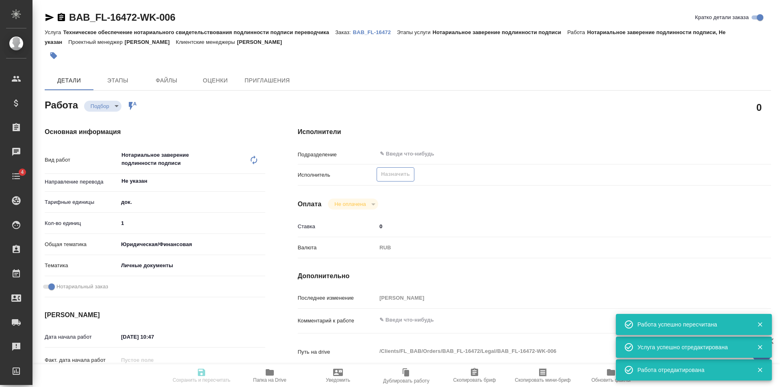
type input "1"
type input "yr-fn"
type input "5a8b8b956a9677013d343cfe"
checkbox input "true"
type input "[DATE] 10:47"
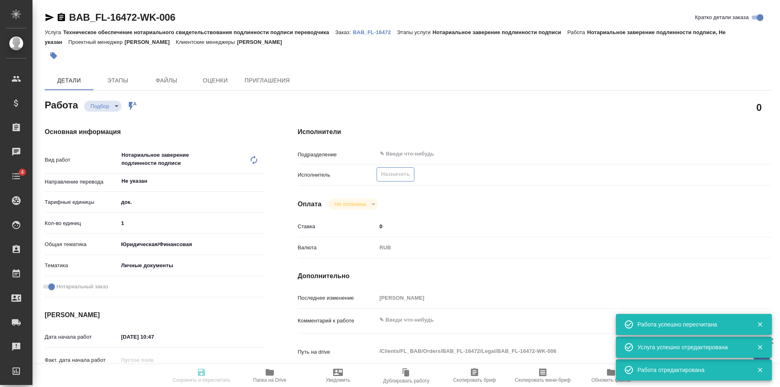
type input "[DATE] 12:00"
type input "notPayed"
type input "0"
type input "RUB"
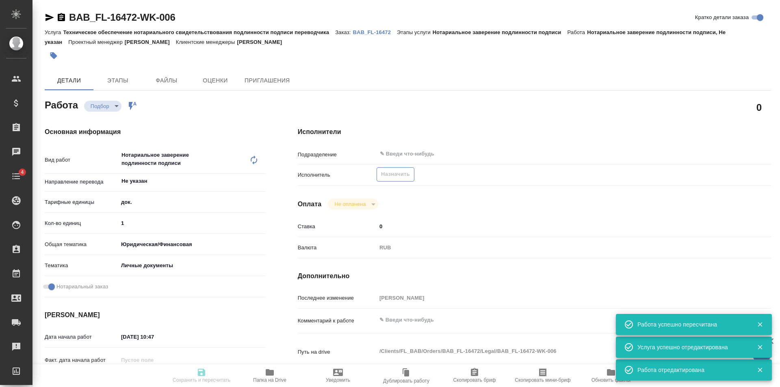
type input "[PERSON_NAME]"
type textarea "x"
type textarea "/Clients/FL_BAB/Orders/BAB_FL-16472/Legal/BAB_FL-16472-WK-006"
type textarea "x"
type input "BAB_FL-16472"
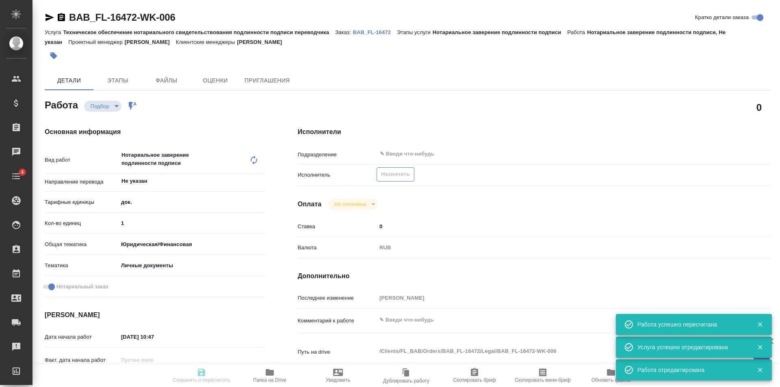
type input "Техническое обеспечение нотариального свидетельствования подлинности подписи пе…"
type input "Нотариальное заверение подлинности подписи"
type input "[PERSON_NAME]"
type input "/Clients/FL_BAB/Orders/BAB_FL-16472"
type textarea "x"
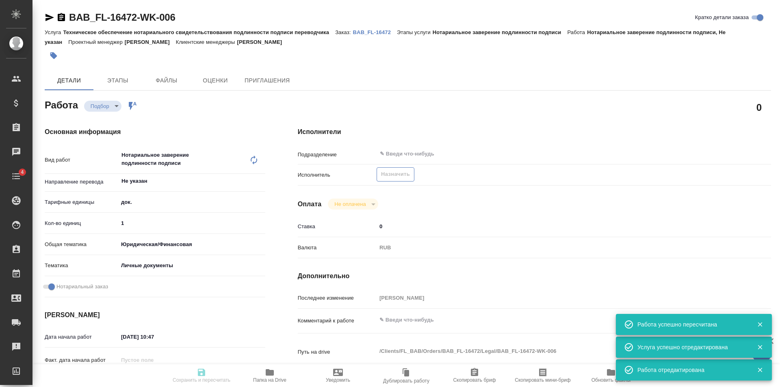
type textarea "x"
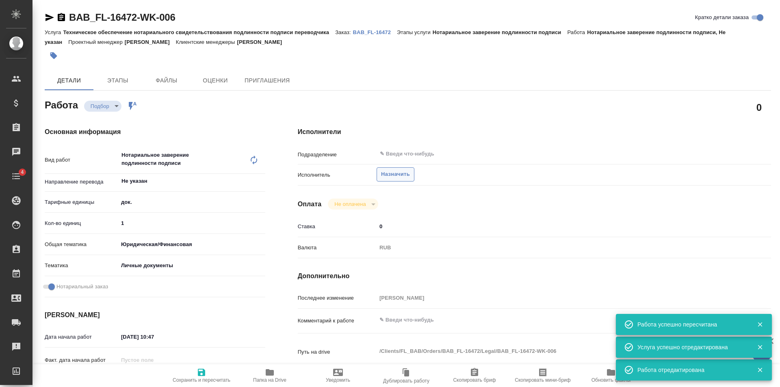
type textarea "x"
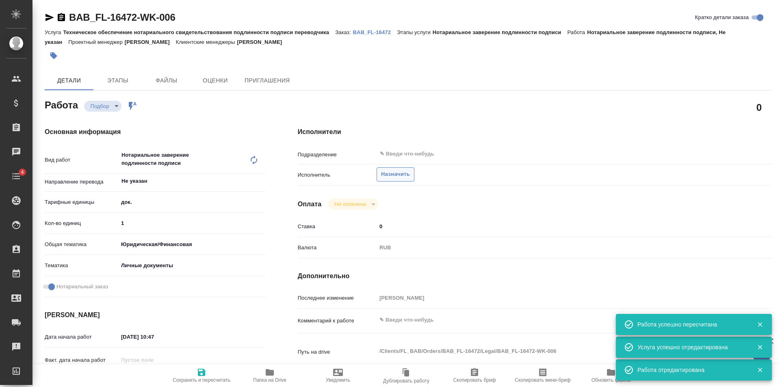
type textarea "x"
click at [405, 177] on span "Назначить" at bounding box center [395, 174] width 29 height 9
type textarea "x"
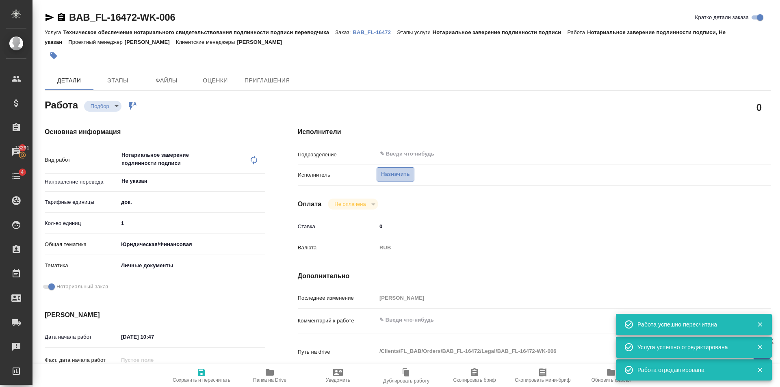
type textarea "x"
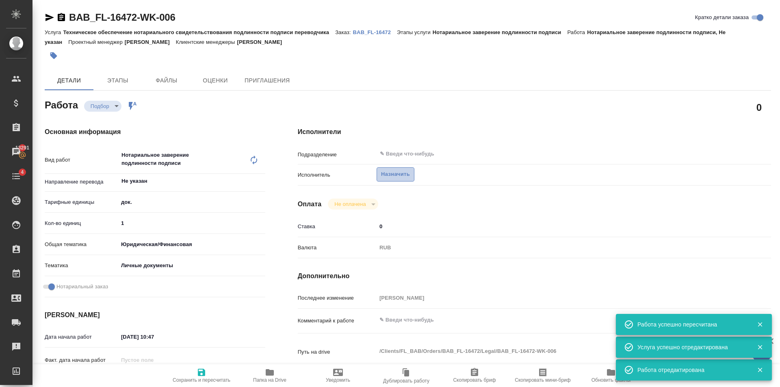
type textarea "x"
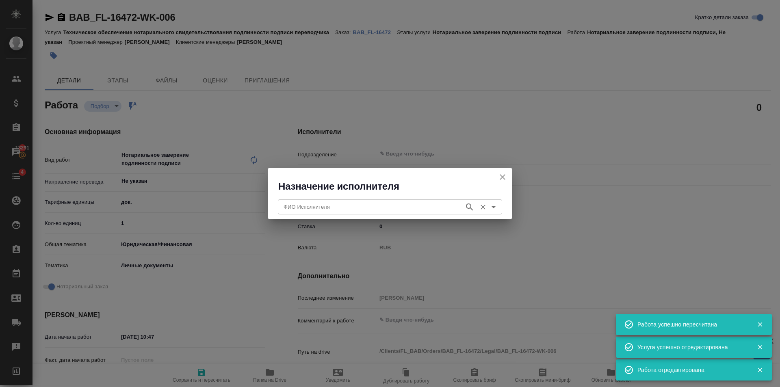
click at [397, 199] on div "ФИО Исполнителя ФИО Исполнителя" at bounding box center [390, 206] width 224 height 20
click at [397, 201] on div "ФИО Исполнителя" at bounding box center [390, 207] width 224 height 15
type input "С"
type textarea "x"
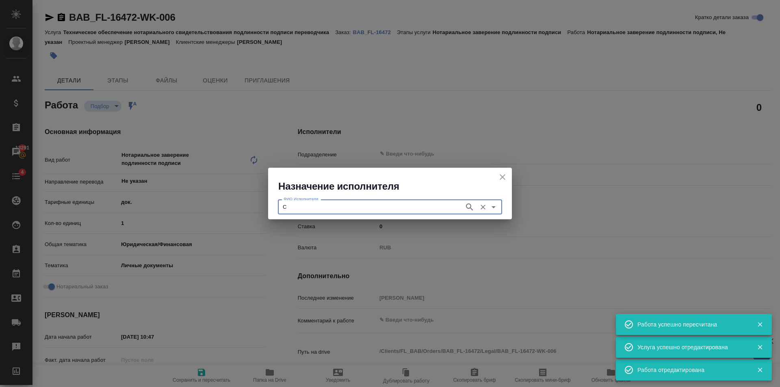
type textarea "x"
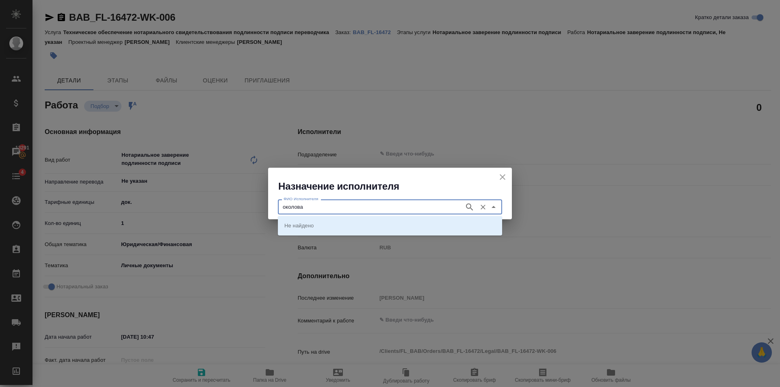
type input "[PERSON_NAME]"
click at [467, 211] on icon "button" at bounding box center [470, 207] width 10 height 10
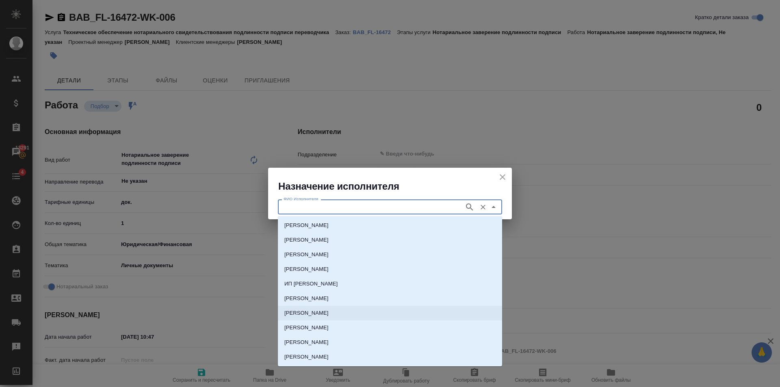
click at [329, 313] on p "[PERSON_NAME]" at bounding box center [307, 313] width 44 height 8
type input "[PERSON_NAME]"
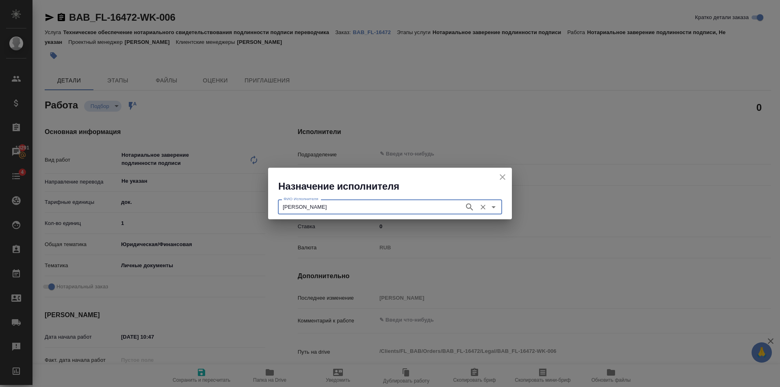
click at [424, 210] on input "[PERSON_NAME]" at bounding box center [370, 207] width 180 height 10
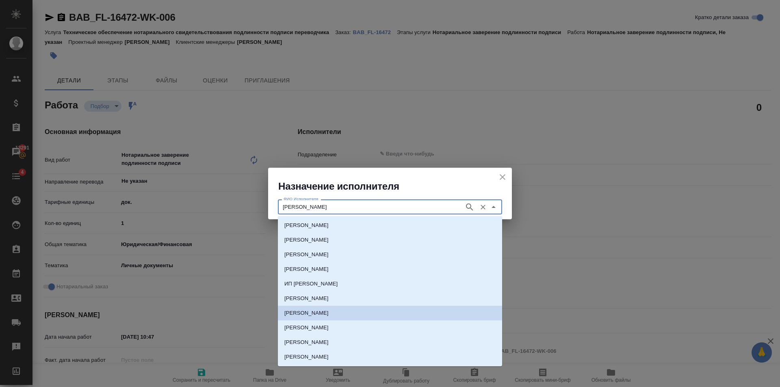
click at [329, 311] on p "[PERSON_NAME]" at bounding box center [307, 313] width 44 height 8
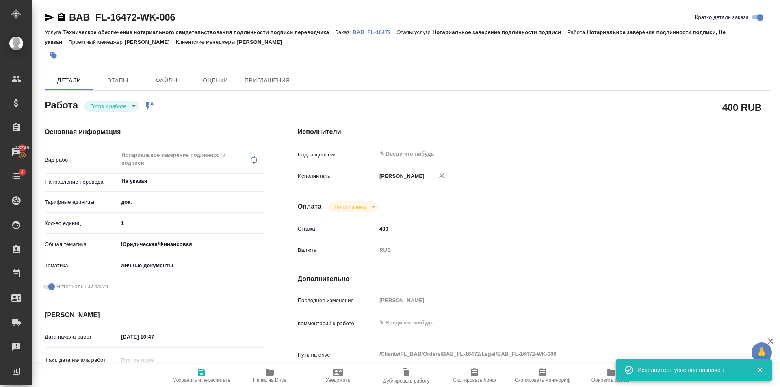
type textarea "x"
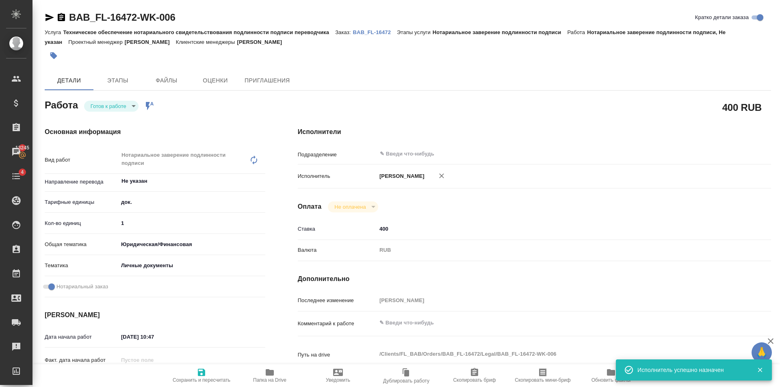
click at [196, 374] on span "Сохранить и пересчитать" at bounding box center [201, 375] width 59 height 15
type textarea "x"
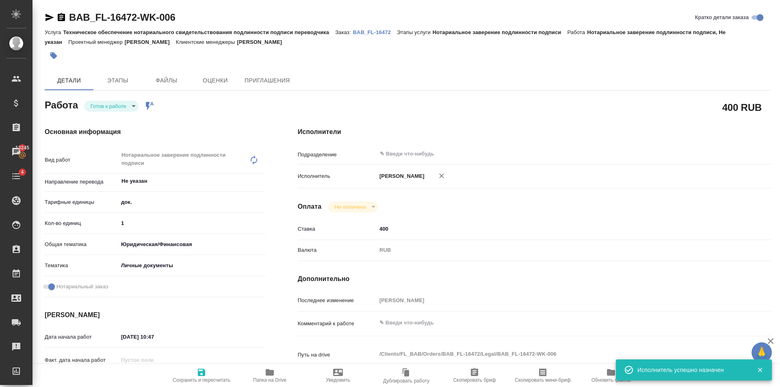
type textarea "x"
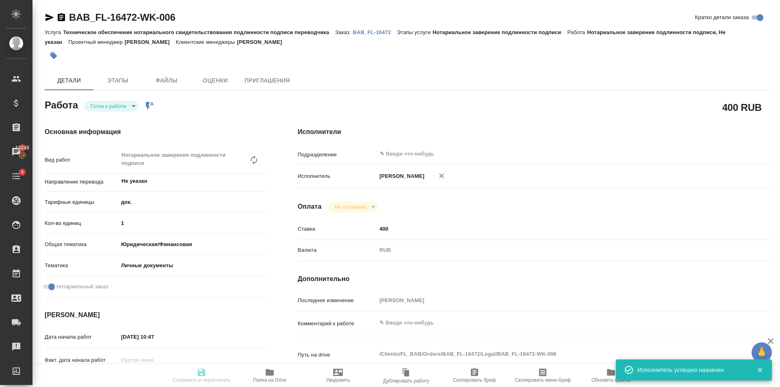
type textarea "x"
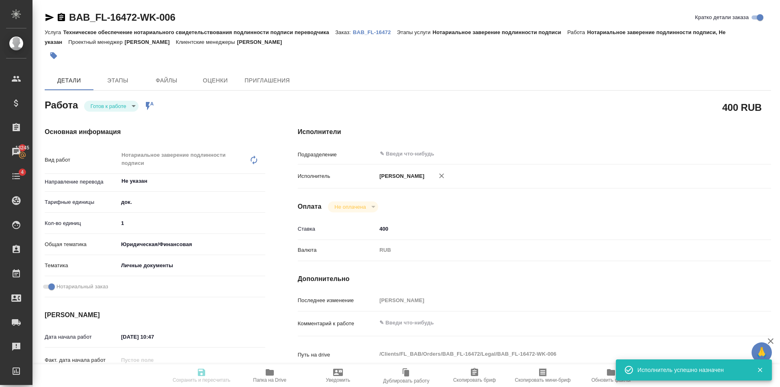
type textarea "x"
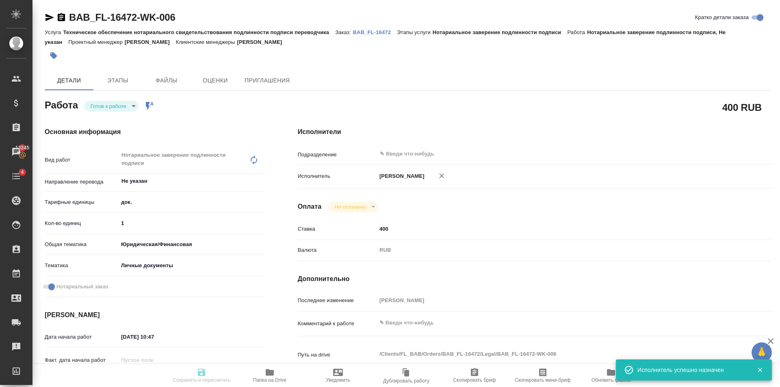
type textarea "x"
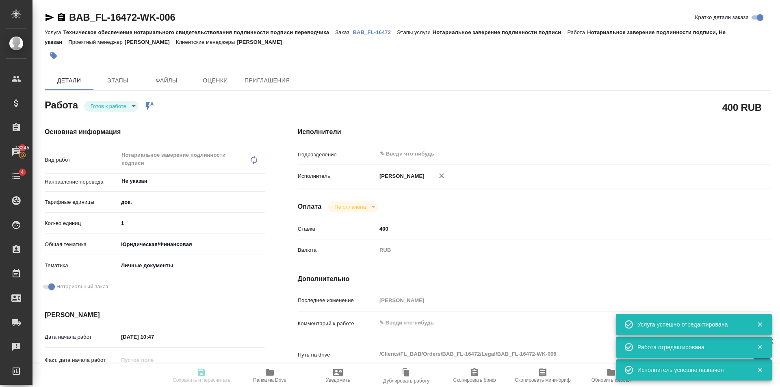
type input "readyForWork"
type textarea "Нотариальное заверение подлинности подписи"
type textarea "x"
type input "Не указан"
type input "5a8b1489cc6b4906c91bfd8b"
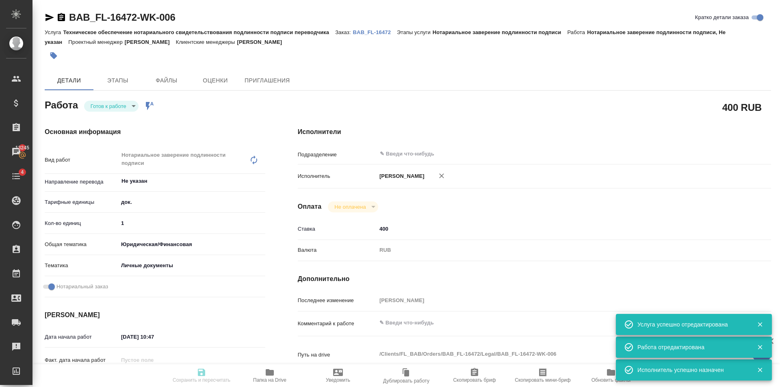
type input "1"
type input "yr-fn"
type input "5a8b8b956a9677013d343cfe"
checkbox input "true"
type input "[DATE] 10:47"
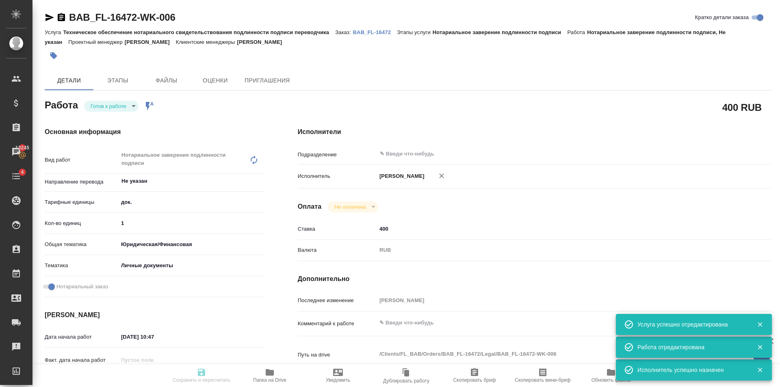
type input "[DATE] 12:00"
type input "notPayed"
type input "400"
type input "RUB"
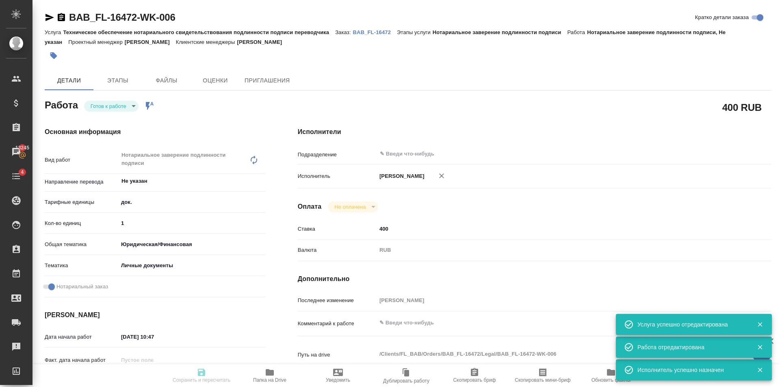
type input "[PERSON_NAME]"
type textarea "x"
type textarea "/Clients/FL_BAB/Orders/BAB_FL-16472/Legal/BAB_FL-16472-WK-006"
type textarea "x"
type input "BAB_FL-16472"
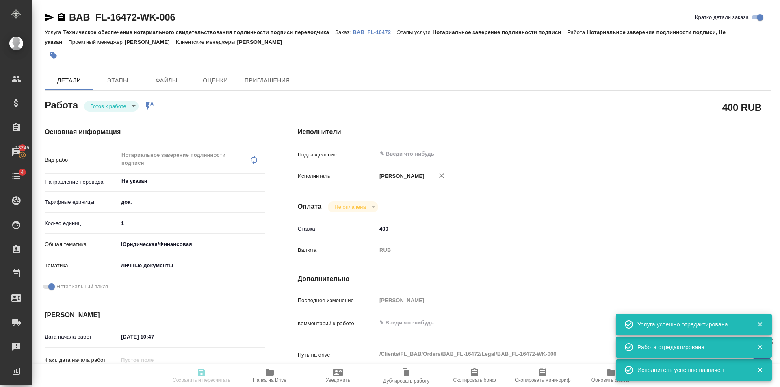
type input "Техническое обеспечение нотариального свидетельствования подлинности подписи пе…"
type input "Нотариальное заверение подлинности подписи"
type input "[PERSON_NAME]"
type input "/Clients/FL_BAB/Orders/BAB_FL-16472"
type textarea "x"
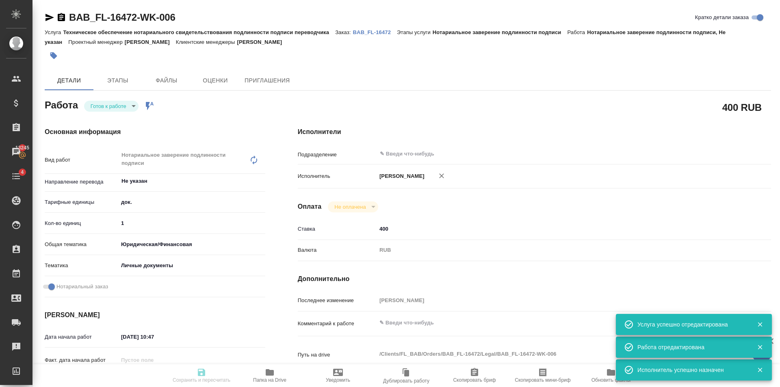
type textarea "x"
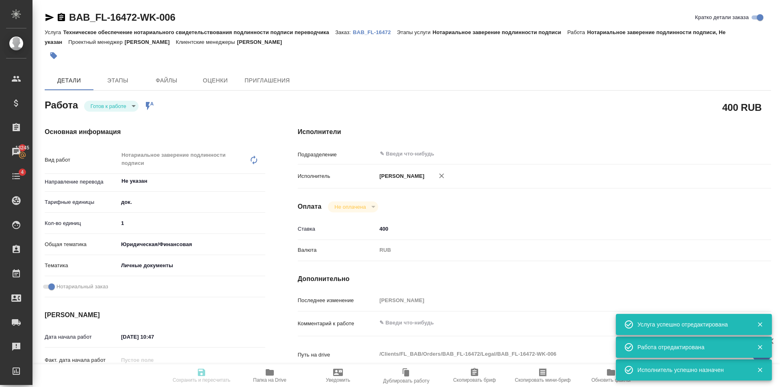
type textarea "x"
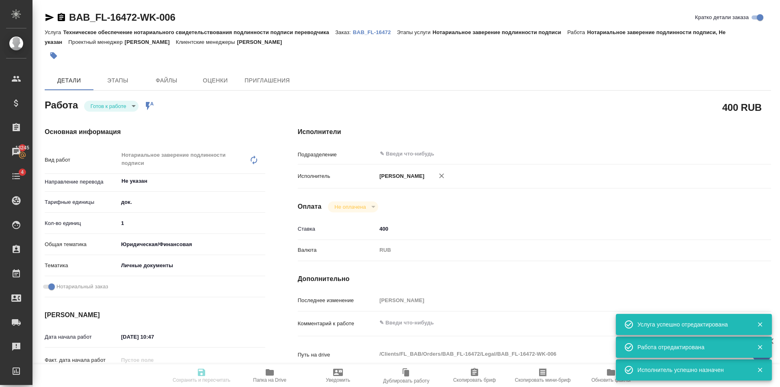
type textarea "x"
